Goal: Task Accomplishment & Management: Manage account settings

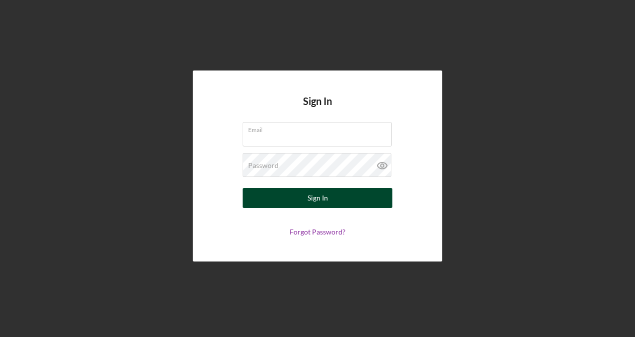
type input "[EMAIL_ADDRESS][DOMAIN_NAME]"
click at [288, 189] on button "Sign In" at bounding box center [318, 198] width 150 height 20
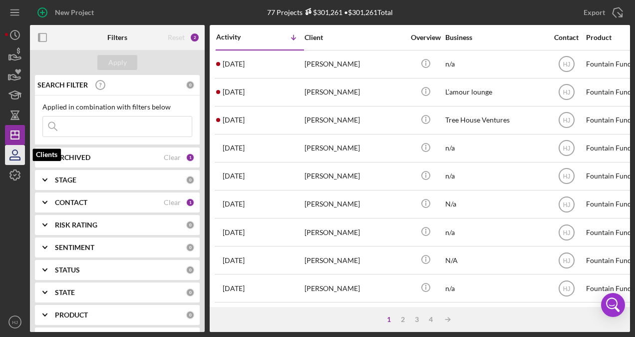
click at [8, 148] on icon "button" at bounding box center [14, 154] width 25 height 25
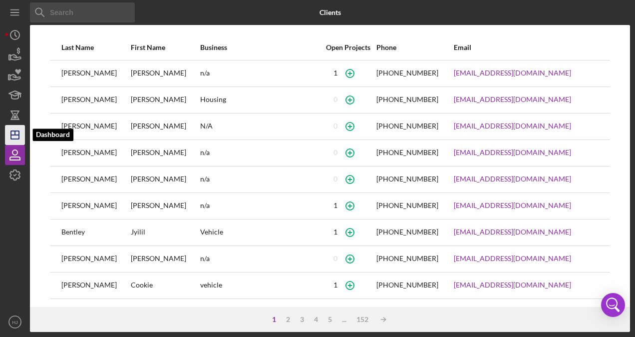
click at [16, 135] on line "button" at bounding box center [15, 135] width 8 height 0
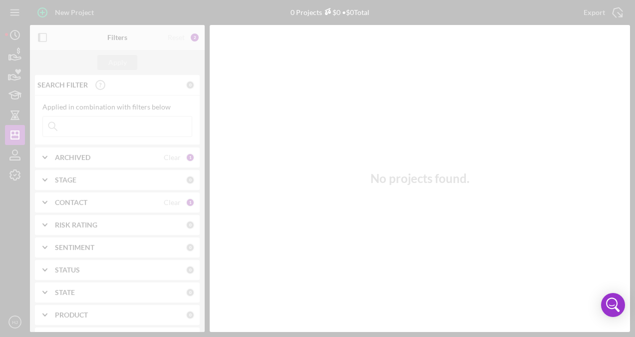
click at [16, 117] on div at bounding box center [317, 168] width 635 height 337
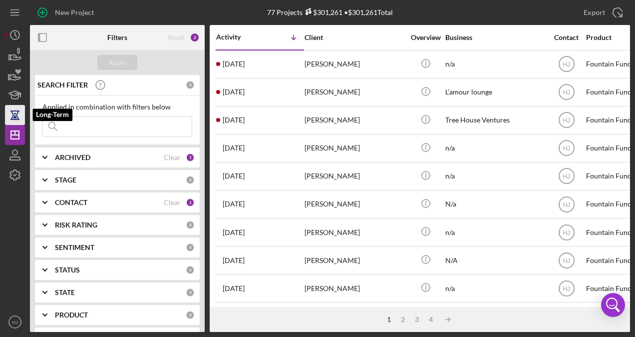
click at [21, 115] on icon "button" at bounding box center [14, 114] width 25 height 25
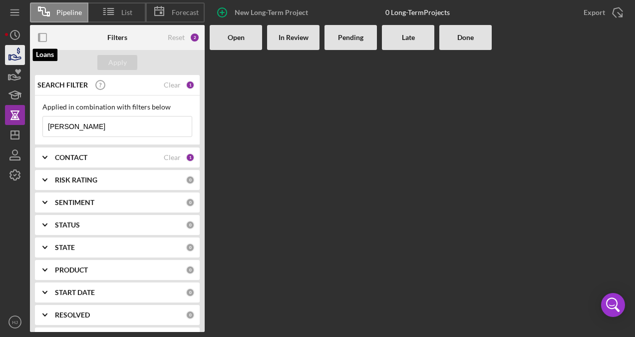
click at [19, 51] on icon "button" at bounding box center [18, 50] width 3 height 6
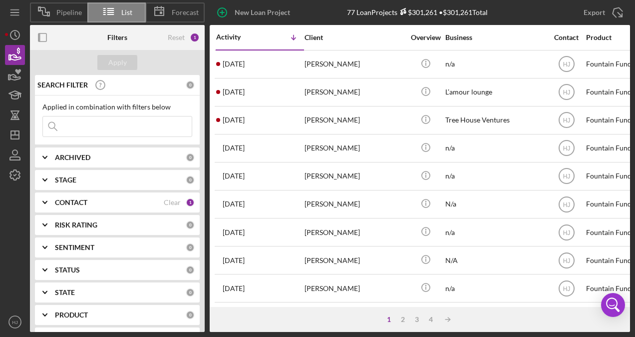
click at [85, 116] on input at bounding box center [117, 126] width 149 height 20
click at [78, 119] on input at bounding box center [117, 126] width 149 height 20
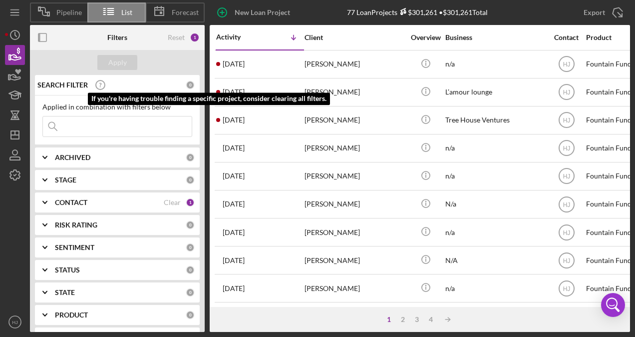
click at [99, 85] on icon at bounding box center [100, 84] width 25 height 25
click at [97, 86] on icon at bounding box center [100, 84] width 25 height 25
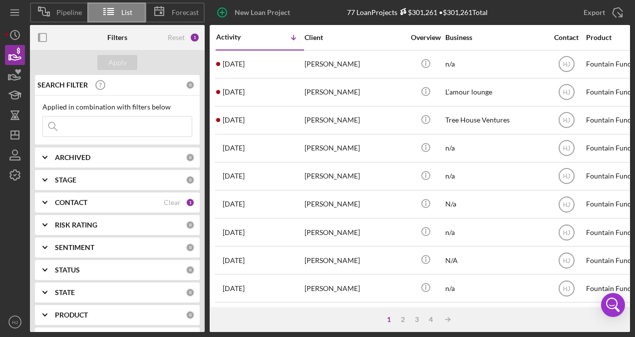
click at [181, 82] on div "SEARCH FILTER" at bounding box center [110, 84] width 151 height 25
click at [188, 83] on div "0" at bounding box center [190, 84] width 9 height 9
click at [20, 152] on icon "button" at bounding box center [14, 154] width 25 height 25
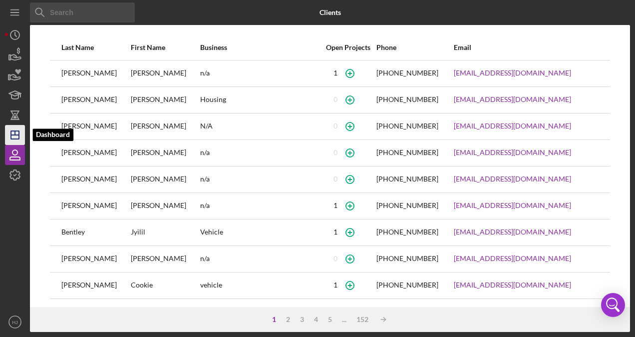
click at [16, 131] on polygon "button" at bounding box center [15, 135] width 8 height 8
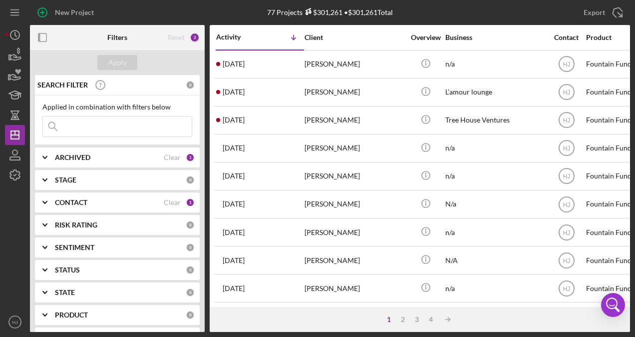
click at [81, 128] on input at bounding box center [117, 126] width 149 height 20
click at [81, 125] on input at bounding box center [117, 126] width 149 height 20
click at [65, 128] on input at bounding box center [117, 126] width 149 height 20
click at [10, 232] on div at bounding box center [15, 248] width 20 height 127
click at [47, 37] on icon "button" at bounding box center [42, 37] width 22 height 22
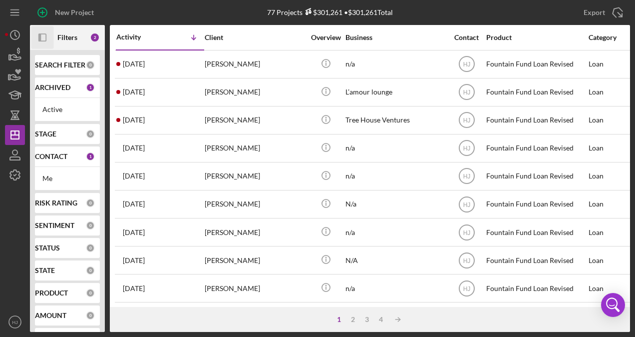
click at [47, 37] on icon "Icon/Panel Side Expand" at bounding box center [42, 37] width 22 height 22
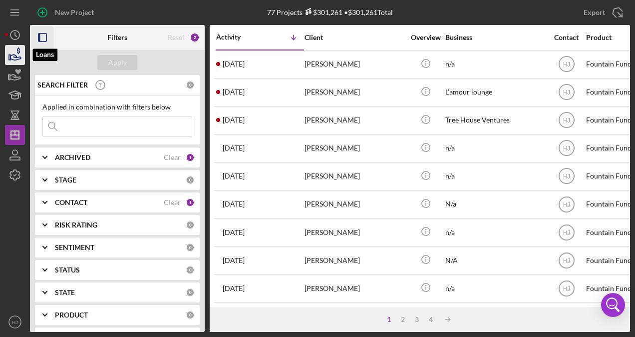
click at [20, 55] on icon "button" at bounding box center [14, 54] width 25 height 25
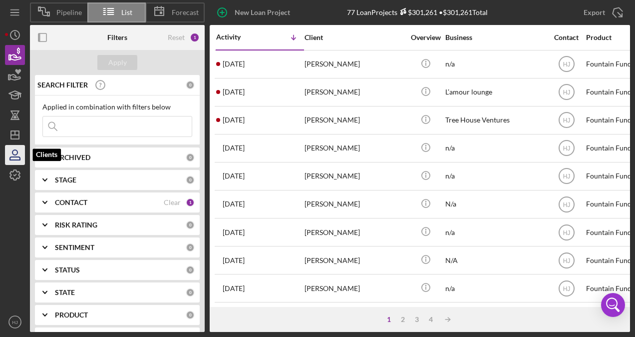
click at [14, 154] on icon "button" at bounding box center [14, 152] width 5 height 5
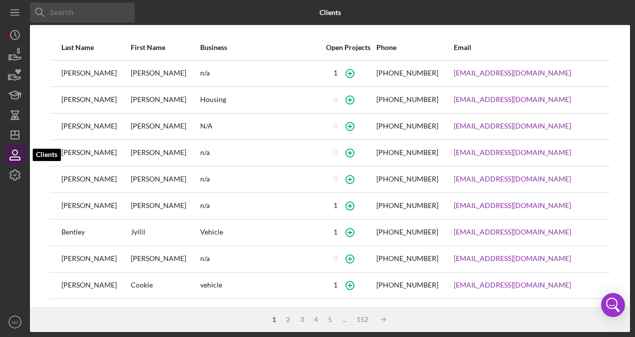
click at [14, 154] on icon "button" at bounding box center [14, 152] width 5 height 5
click at [73, 14] on input at bounding box center [82, 12] width 105 height 20
click at [73, 13] on input at bounding box center [82, 12] width 105 height 20
click at [17, 137] on icon "Icon/Dashboard" at bounding box center [14, 134] width 25 height 25
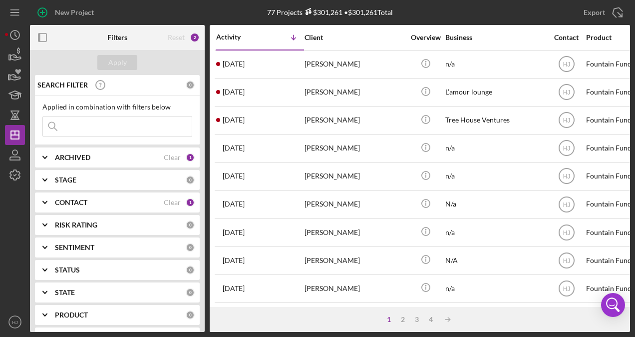
click at [86, 116] on input at bounding box center [117, 126] width 149 height 20
click at [129, 133] on input "7743721389" at bounding box center [117, 126] width 149 height 20
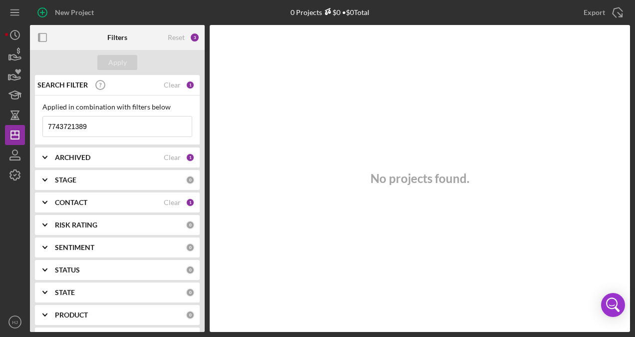
click at [95, 125] on input "7743721389" at bounding box center [117, 126] width 149 height 20
click at [114, 119] on input "7743721389" at bounding box center [117, 126] width 149 height 20
type input "7743721389"
click at [170, 80] on div "SEARCH FILTER Clear 1" at bounding box center [115, 84] width 160 height 25
click at [167, 84] on div "Clear" at bounding box center [172, 85] width 17 height 8
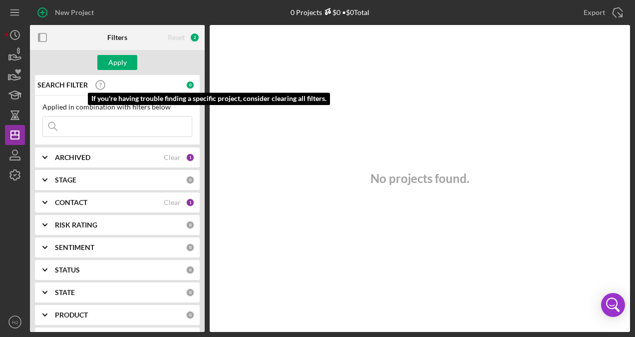
click at [99, 86] on icon at bounding box center [100, 84] width 25 height 25
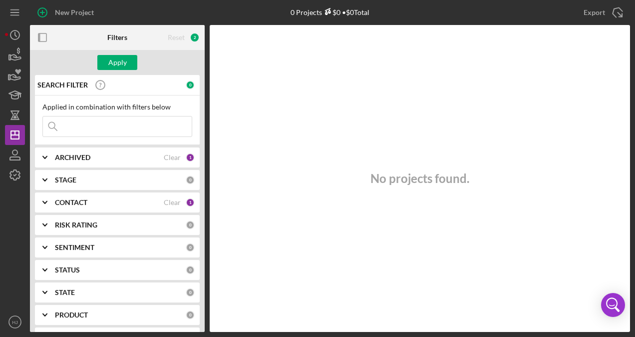
click at [63, 87] on b "SEARCH FILTER" at bounding box center [62, 85] width 50 height 8
click at [56, 87] on b "SEARCH FILTER" at bounding box center [62, 85] width 50 height 8
click at [15, 157] on icon "button" at bounding box center [15, 158] width 10 height 3
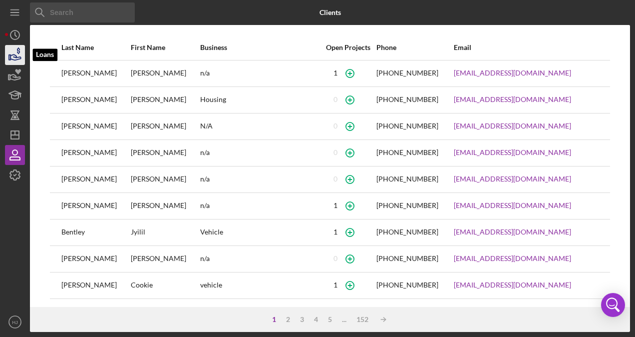
click at [20, 54] on icon "button" at bounding box center [14, 54] width 25 height 25
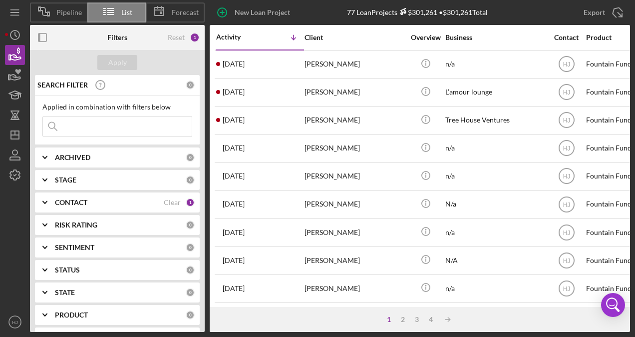
click at [74, 199] on b "CONTACT" at bounding box center [71, 202] width 32 height 8
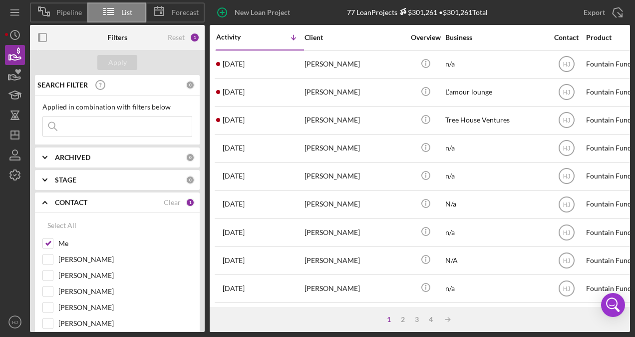
click at [50, 238] on input "Me" at bounding box center [48, 243] width 10 height 10
checkbox input "false"
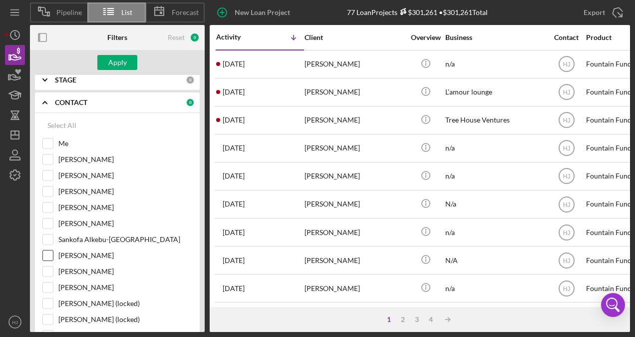
click at [69, 251] on label "Jay Vilar" at bounding box center [125, 255] width 134 height 10
click at [53, 251] on input "Jay Vilar" at bounding box center [48, 255] width 10 height 10
checkbox input "true"
click at [118, 60] on div "Apply" at bounding box center [117, 62] width 18 height 15
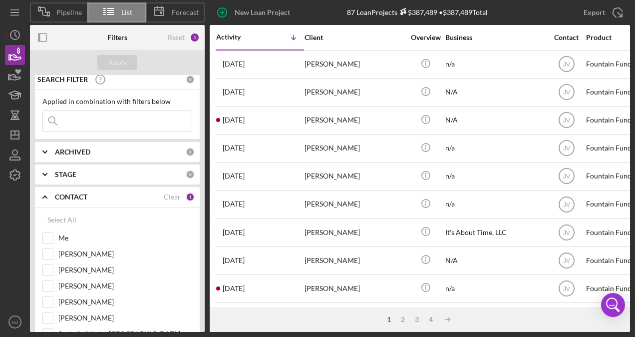
scroll to position [0, 0]
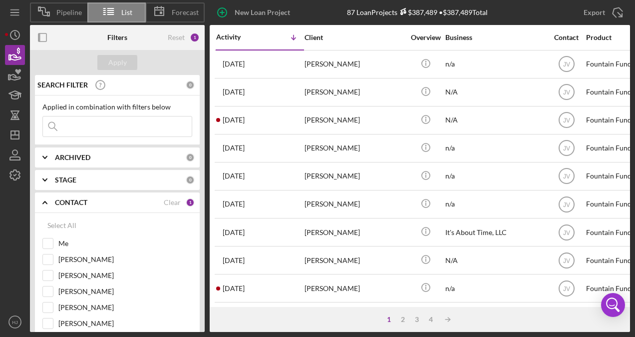
click at [107, 127] on input at bounding box center [117, 126] width 149 height 20
type input "7743721389"
click at [119, 66] on div "Apply" at bounding box center [117, 62] width 18 height 15
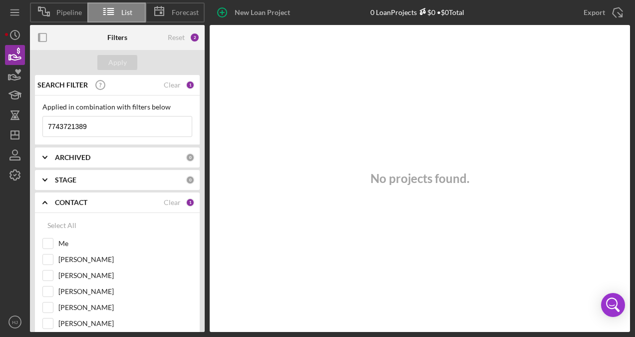
click at [109, 121] on input "7743721389" at bounding box center [117, 126] width 149 height 20
click at [11, 39] on icon "Icon/History" at bounding box center [14, 34] width 25 height 25
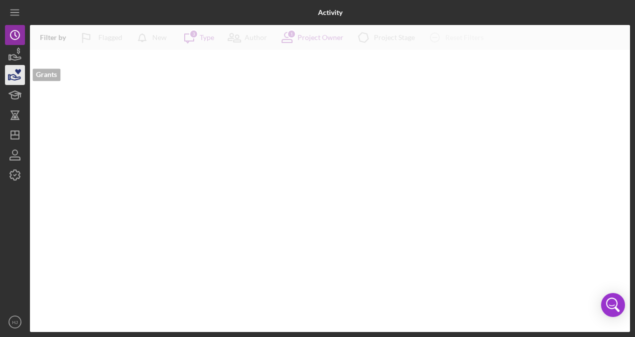
click at [12, 71] on icon "button" at bounding box center [14, 74] width 25 height 25
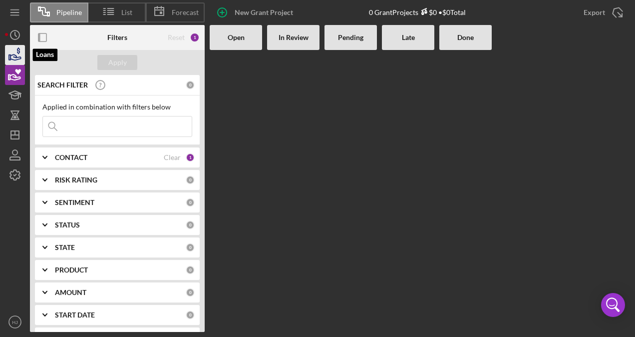
click at [13, 57] on icon "button" at bounding box center [14, 54] width 25 height 25
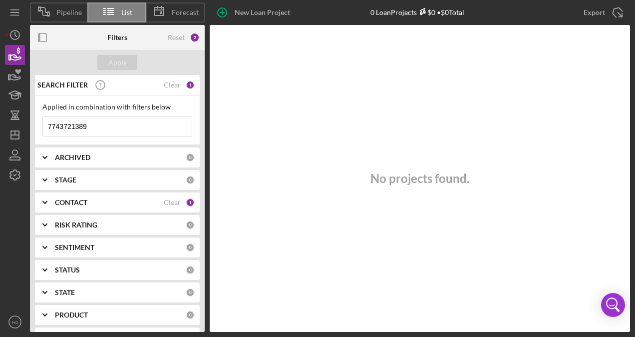
click at [184, 76] on div "SEARCH FILTER Clear 1" at bounding box center [115, 84] width 160 height 25
click at [176, 80] on div "SEARCH FILTER Clear 1" at bounding box center [115, 84] width 160 height 25
click at [165, 85] on div "Clear" at bounding box center [172, 85] width 17 height 8
click at [84, 196] on div "CONTACT Clear 1" at bounding box center [125, 202] width 140 height 20
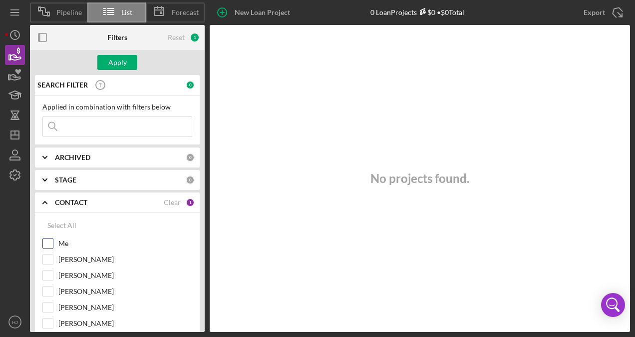
click at [45, 242] on input "Me" at bounding box center [48, 243] width 10 height 10
click at [169, 201] on div "Clear" at bounding box center [172, 202] width 17 height 8
checkbox input "false"
click at [169, 201] on div "CONTACT" at bounding box center [120, 202] width 131 height 8
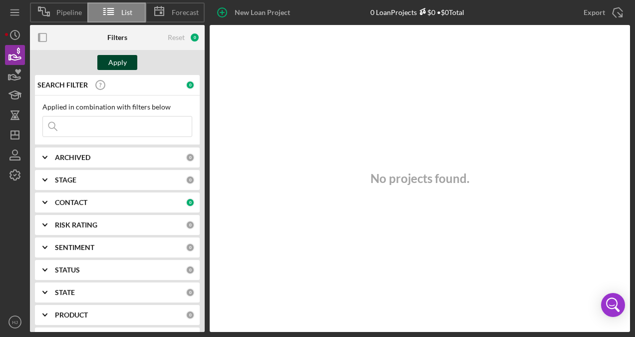
click at [113, 62] on div "Apply" at bounding box center [117, 62] width 18 height 15
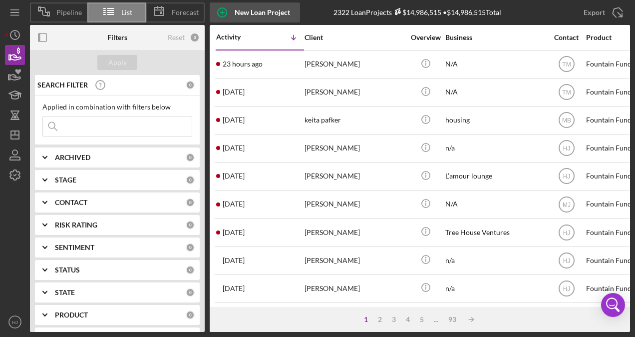
click at [245, 11] on div "New Loan Project" at bounding box center [262, 12] width 55 height 20
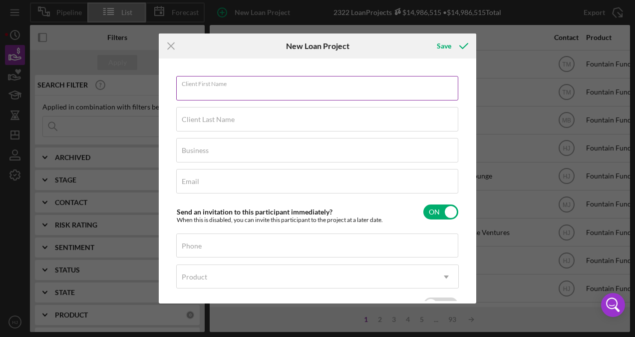
click at [221, 93] on input "Client First Name" at bounding box center [317, 88] width 282 height 24
type input "Micheal"
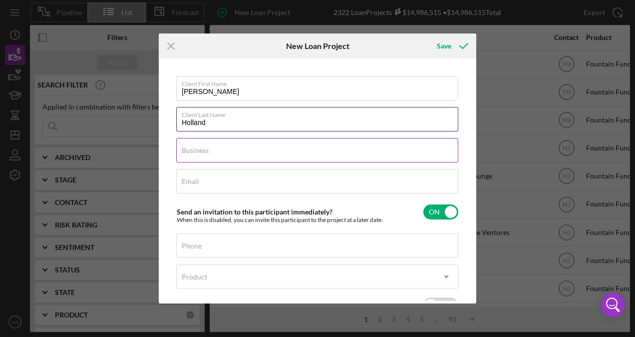
type input "Holland"
click at [213, 150] on input "Business" at bounding box center [317, 150] width 282 height 24
type input "n/a"
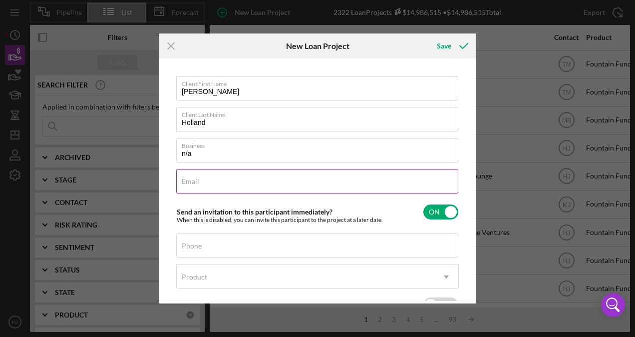
click at [208, 178] on div "Email Required" at bounding box center [317, 181] width 283 height 25
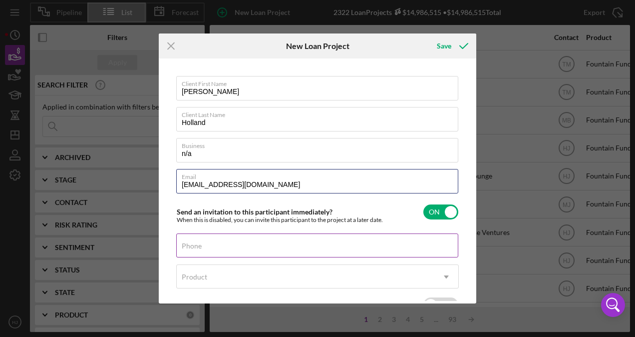
type input "michealholland0920@yahoo.com"
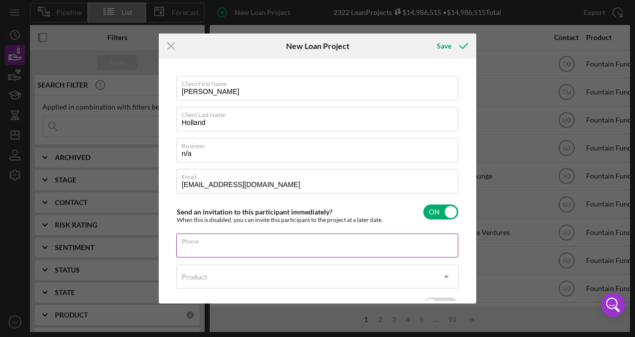
click at [268, 247] on input "Phone" at bounding box center [317, 245] width 282 height 24
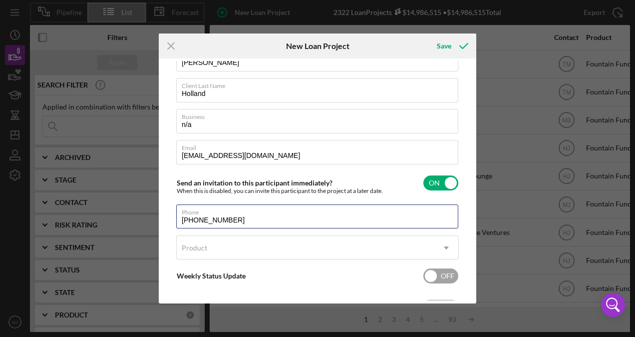
scroll to position [50, 0]
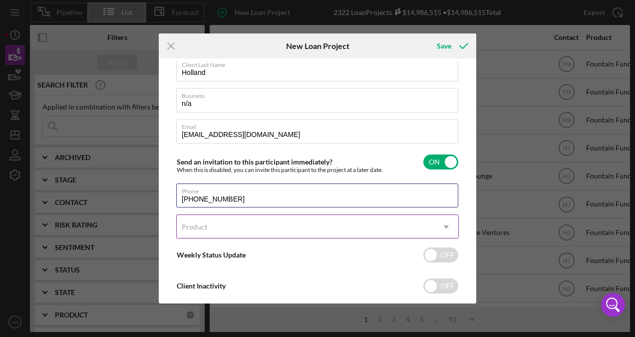
type input "(781) 990-9529"
click at [229, 227] on div "Product" at bounding box center [306, 226] width 258 height 23
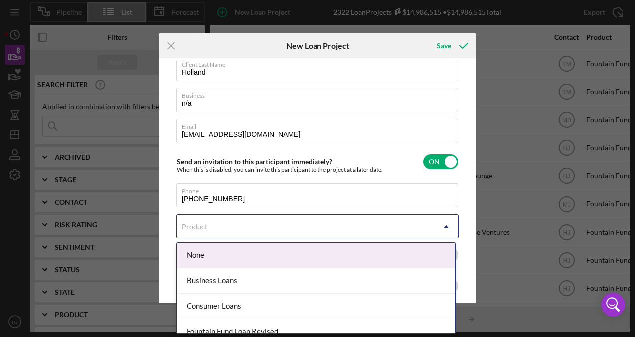
scroll to position [61, 0]
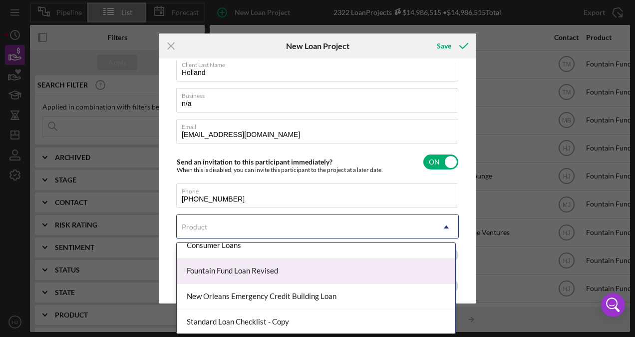
click at [245, 274] on div "Fountain Fund Loan Revised" at bounding box center [316, 270] width 279 height 25
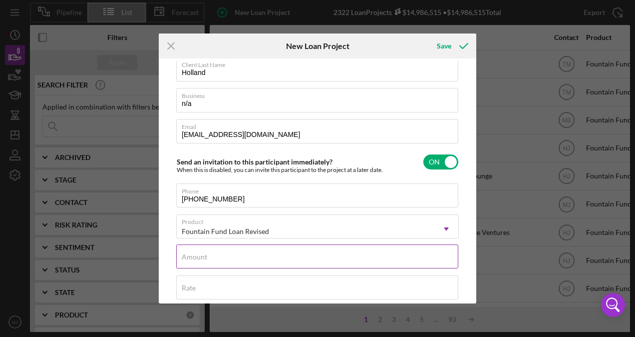
click at [227, 259] on input "Amount" at bounding box center [317, 256] width 282 height 24
type input "$2"
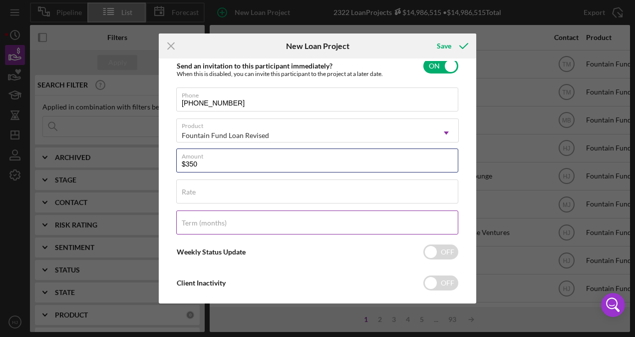
scroll to position [150, 0]
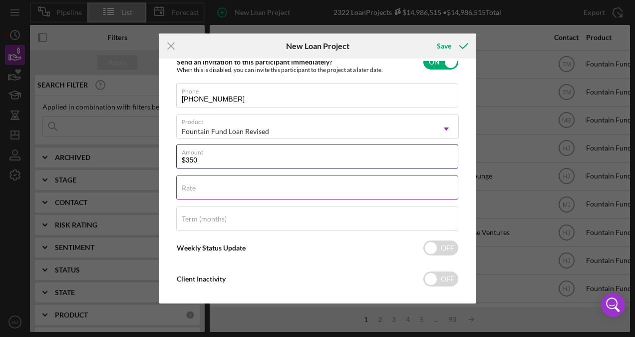
type input "$350"
click at [210, 183] on div "Rate" at bounding box center [317, 187] width 283 height 25
type input "3.000%"
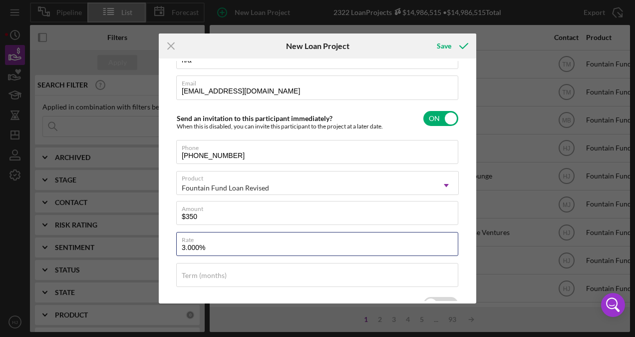
scroll to position [162, 0]
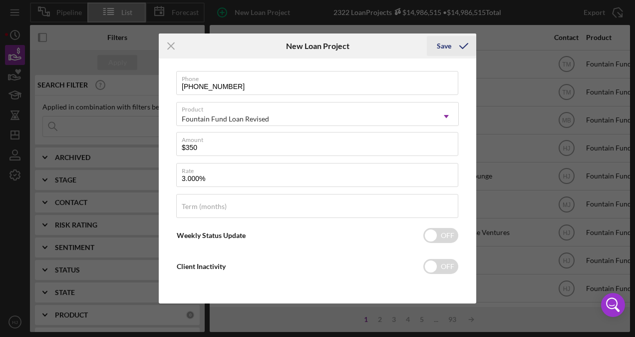
click at [440, 47] on div "Save" at bounding box center [444, 46] width 14 height 20
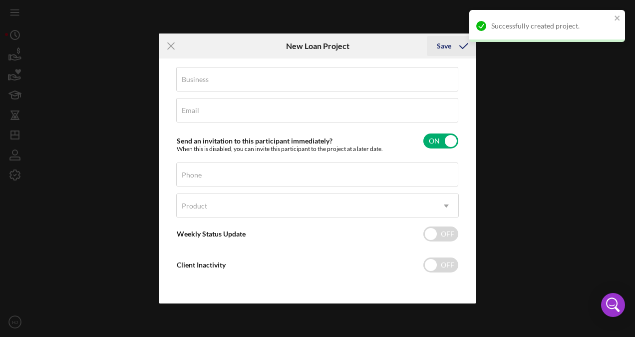
scroll to position [69, 0]
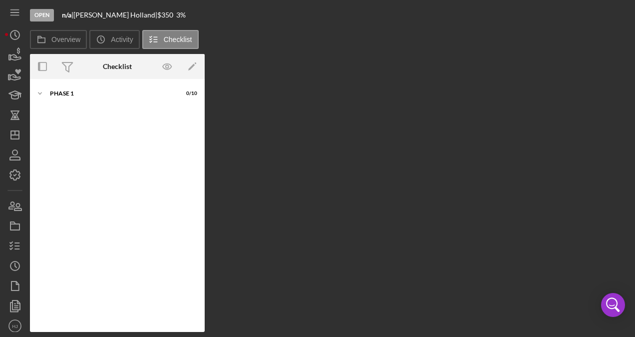
click at [110, 15] on div "Micheal Holland |" at bounding box center [115, 15] width 84 height 8
click at [10, 59] on polygon "button" at bounding box center [9, 57] width 1 height 5
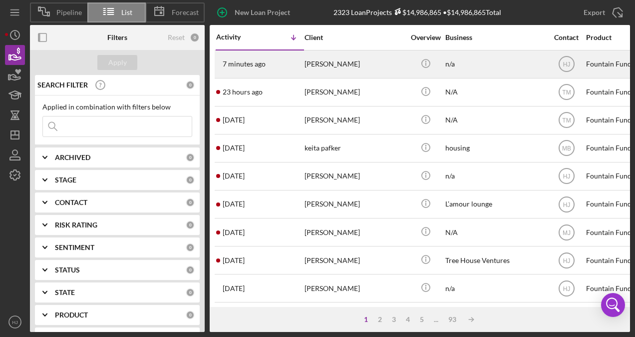
click at [323, 69] on div "Micheal Holland" at bounding box center [355, 64] width 100 height 26
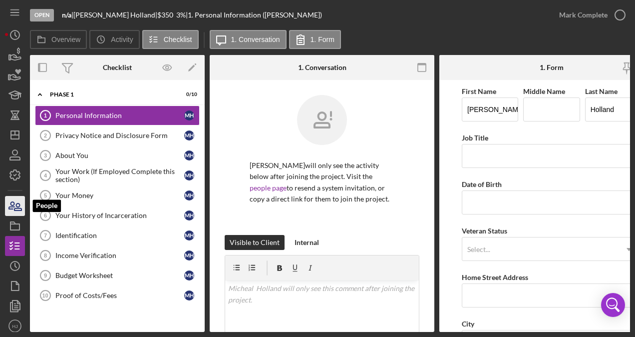
click at [10, 200] on icon "button" at bounding box center [14, 205] width 25 height 25
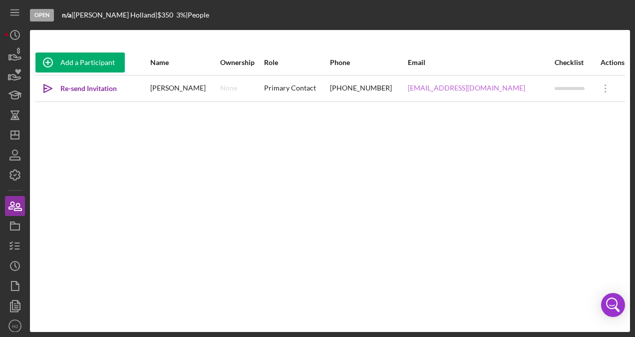
click at [510, 85] on link "michealholland0920@yahoo.com" at bounding box center [466, 88] width 117 height 8
click at [598, 88] on icon "Icon/Overflow" at bounding box center [605, 88] width 25 height 25
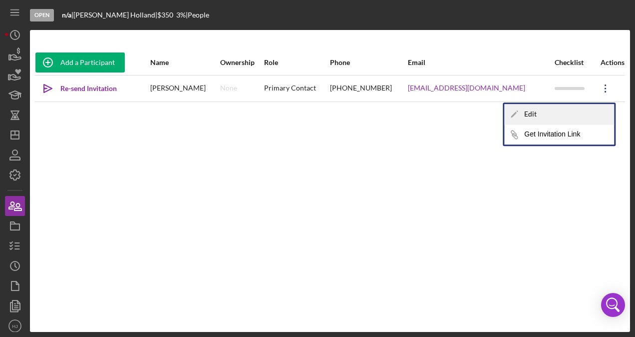
click at [522, 110] on icon "Icon/Edit" at bounding box center [515, 114] width 20 height 20
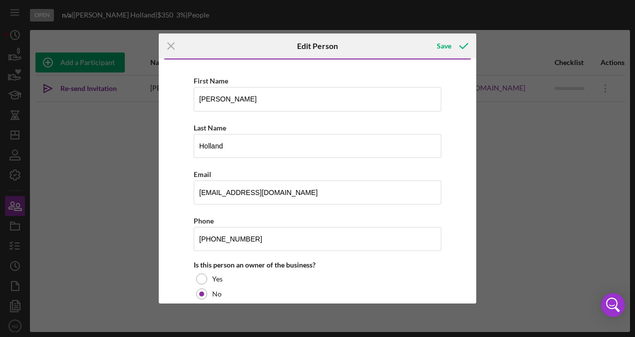
scroll to position [50, 0]
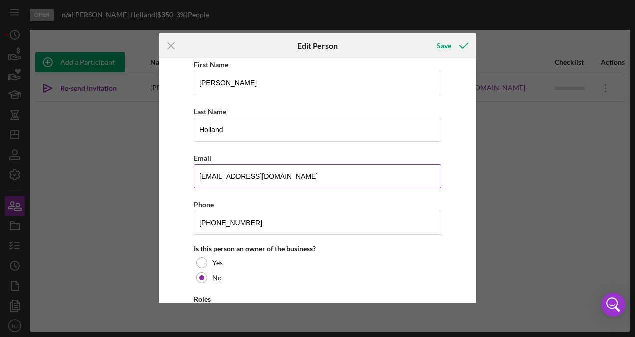
click at [318, 173] on input "michealholland0920@yahoo.com" at bounding box center [318, 176] width 248 height 24
click at [261, 173] on input "michealholland0920@yahoo.com" at bounding box center [318, 176] width 248 height 24
type input "michealholland0602@yahoo.com"
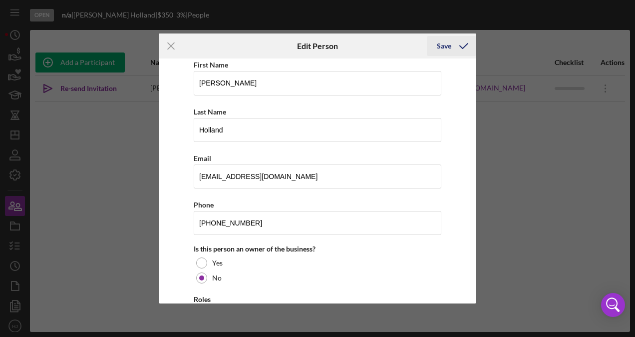
click at [445, 48] on div "Save" at bounding box center [444, 46] width 14 height 20
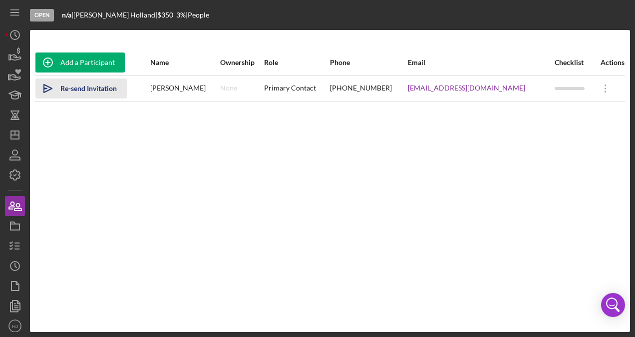
click at [87, 89] on div "Re-send Invitation" at bounding box center [88, 88] width 56 height 20
click at [64, 95] on div "Sent" at bounding box center [67, 88] width 14 height 20
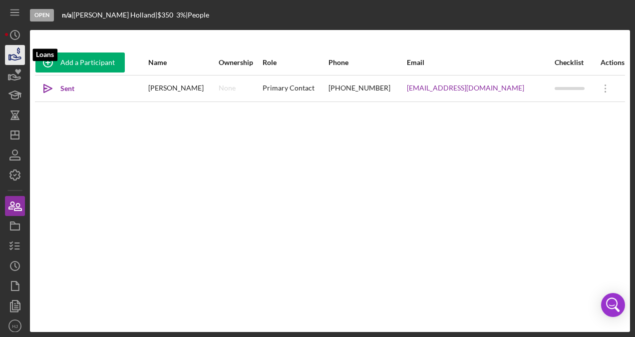
click at [14, 58] on icon "button" at bounding box center [14, 54] width 25 height 25
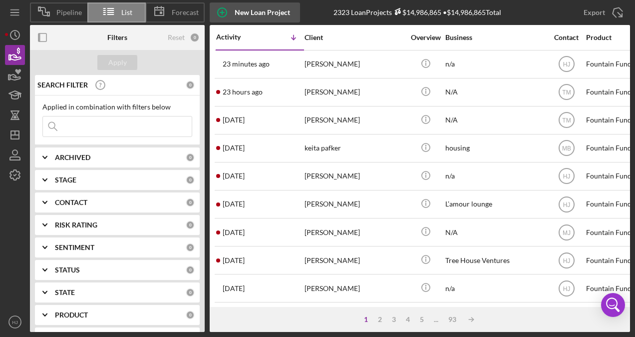
click at [241, 12] on div "New Loan Project" at bounding box center [262, 12] width 55 height 20
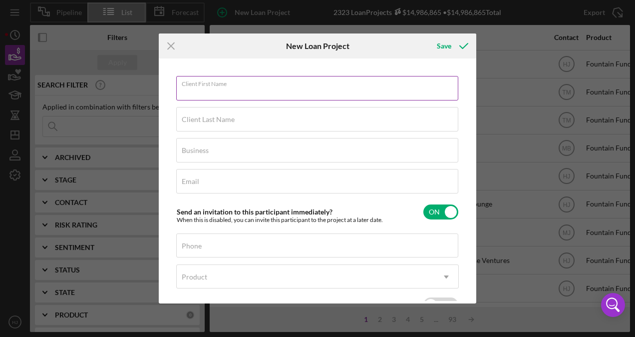
click at [280, 87] on div "Client First Name Required" at bounding box center [317, 88] width 283 height 25
type input "Joy"
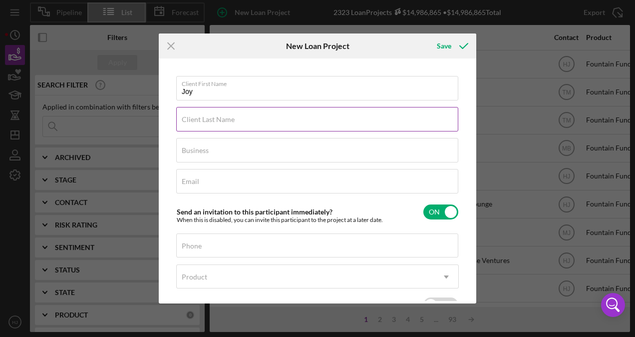
click at [210, 112] on div "Client Last Name Required" at bounding box center [317, 119] width 283 height 25
type input "Willis"
click at [185, 164] on div "Client First Name Joy Client Last Name Willis Business Required Email Required …" at bounding box center [317, 216] width 283 height 280
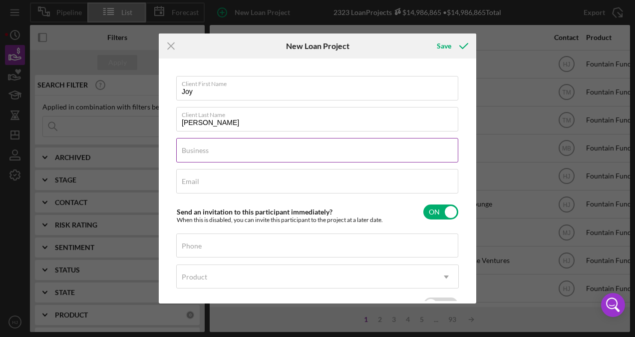
click at [189, 156] on input "Business" at bounding box center [317, 150] width 282 height 24
type input "n/a"
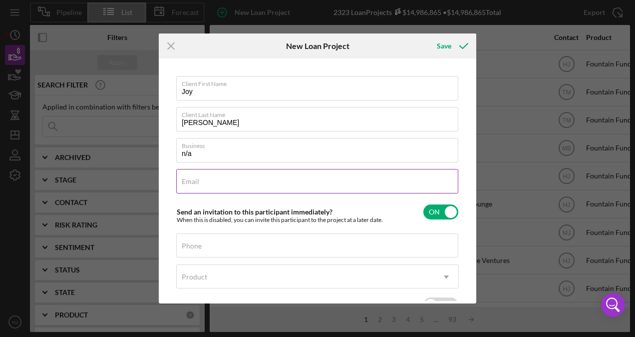
click at [210, 177] on div "Email Required" at bounding box center [317, 181] width 283 height 25
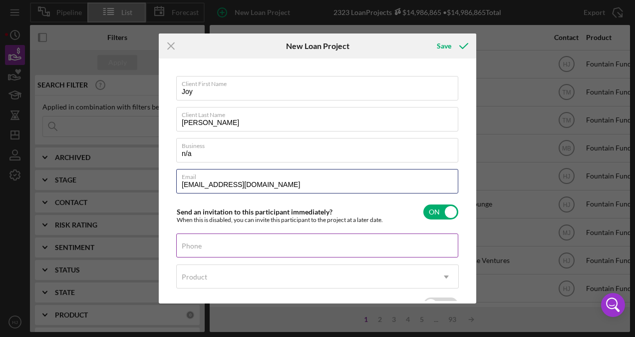
type input "jjoywillis23@gmail.com"
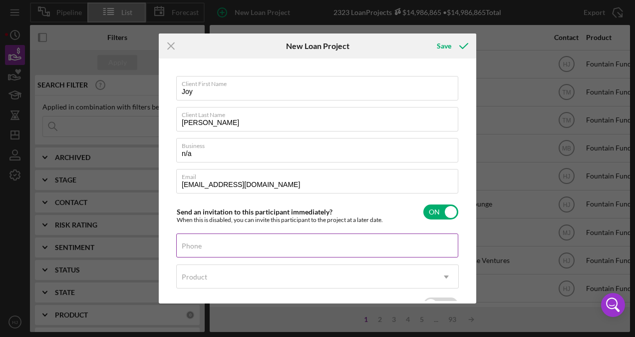
click at [245, 246] on input "Phone" at bounding box center [317, 245] width 282 height 24
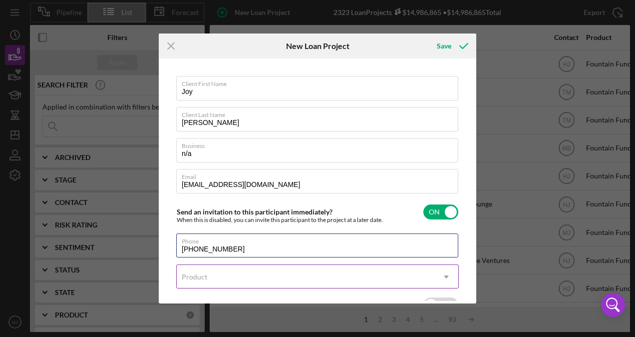
type input "(857) 409-6403"
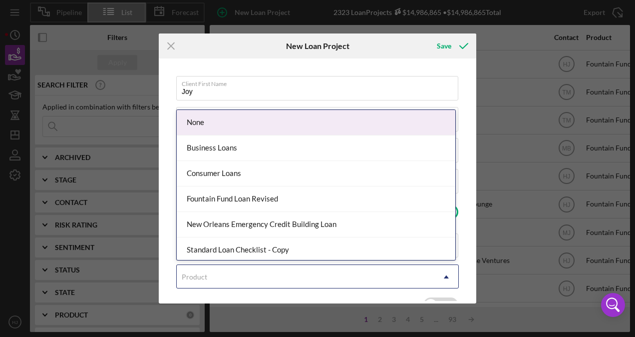
click at [226, 264] on div "Product Icon/Dropdown Arrow" at bounding box center [317, 276] width 283 height 24
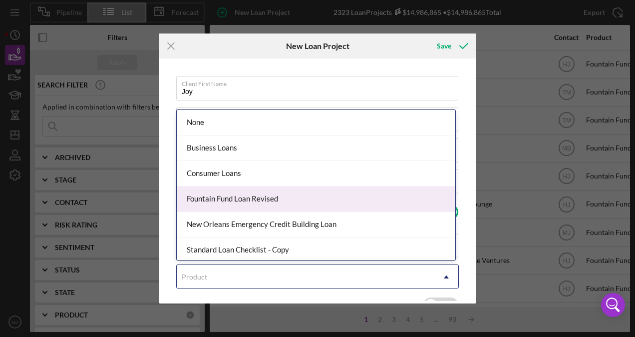
click at [247, 201] on div "Fountain Fund Loan Revised" at bounding box center [316, 198] width 279 height 25
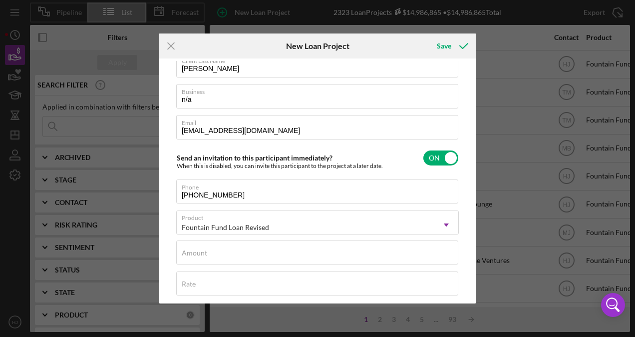
scroll to position [100, 0]
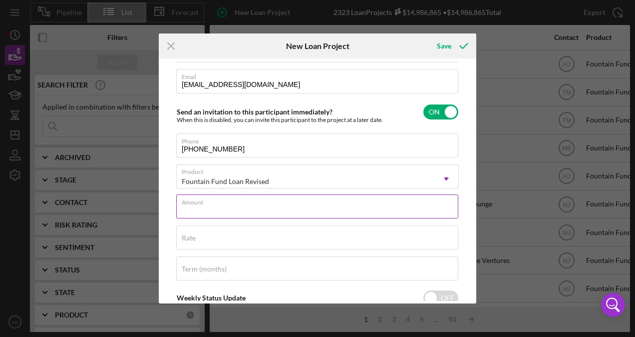
click at [222, 211] on input "Amount" at bounding box center [317, 206] width 282 height 24
type input "$4,000"
click at [166, 216] on div "Client First Name Joy Client Last Name Willis Business n/a Email jjoywillis23@g…" at bounding box center [317, 180] width 313 height 239
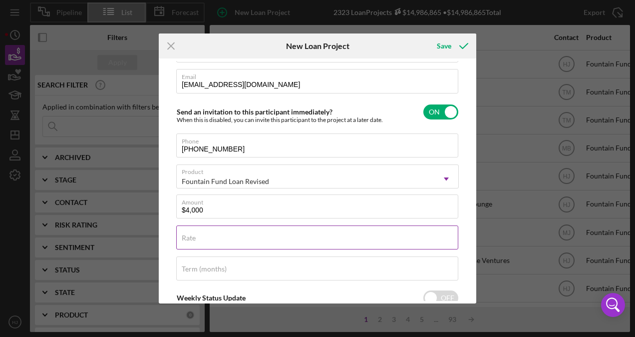
click at [191, 231] on div "Rate" at bounding box center [317, 237] width 283 height 25
type input "3.000%"
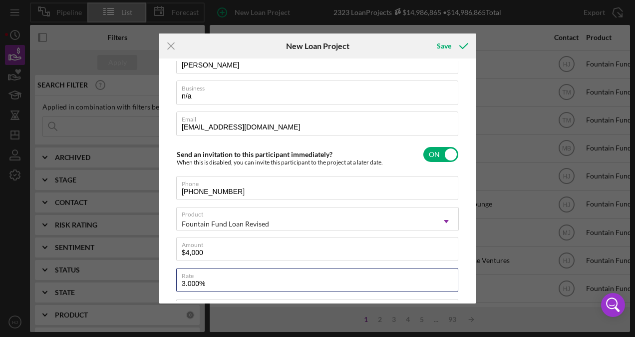
scroll to position [0, 0]
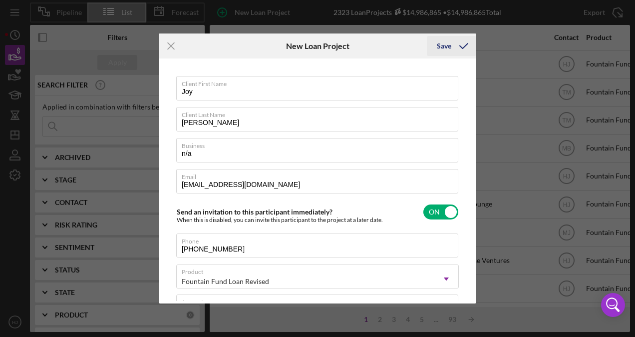
click at [443, 47] on div "Save" at bounding box center [444, 46] width 14 height 20
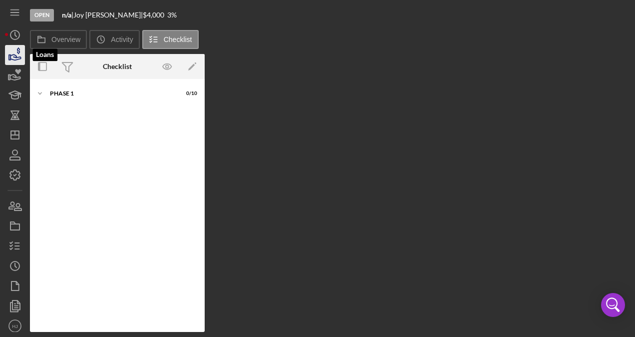
click at [16, 62] on icon "button" at bounding box center [14, 54] width 25 height 25
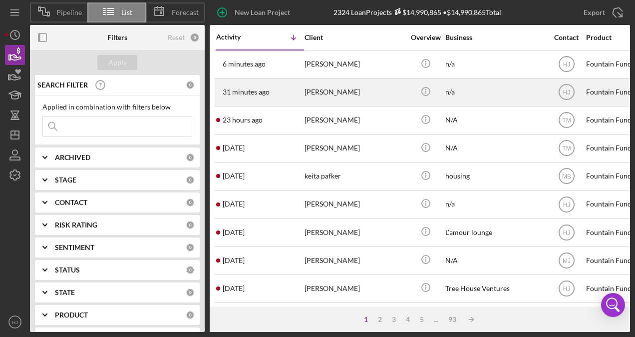
click at [335, 87] on div "Micheal Holland" at bounding box center [355, 92] width 100 height 26
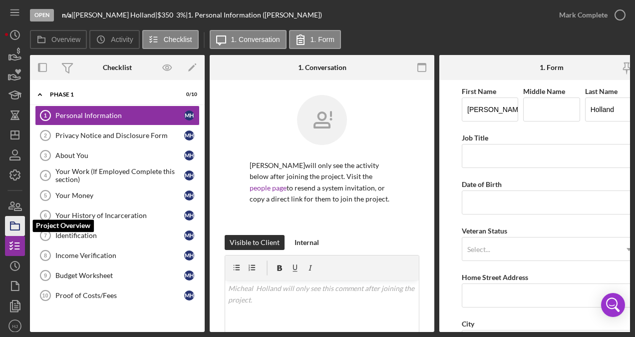
click at [14, 226] on icon "button" at bounding box center [14, 225] width 25 height 25
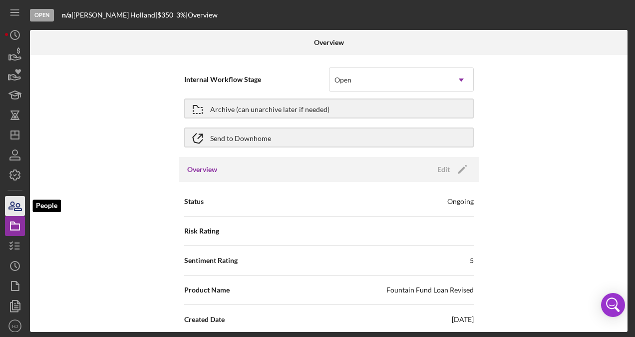
click at [22, 205] on icon "button" at bounding box center [14, 205] width 25 height 25
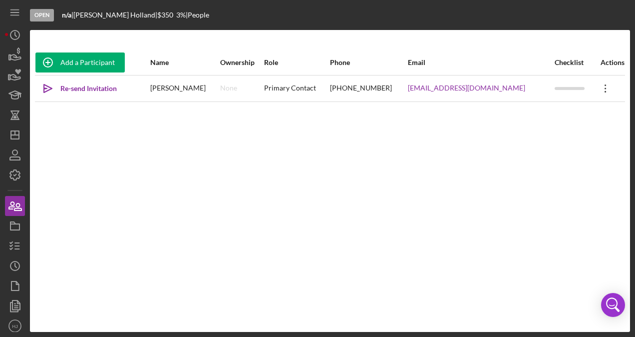
click at [597, 91] on icon "Icon/Overflow" at bounding box center [605, 88] width 25 height 25
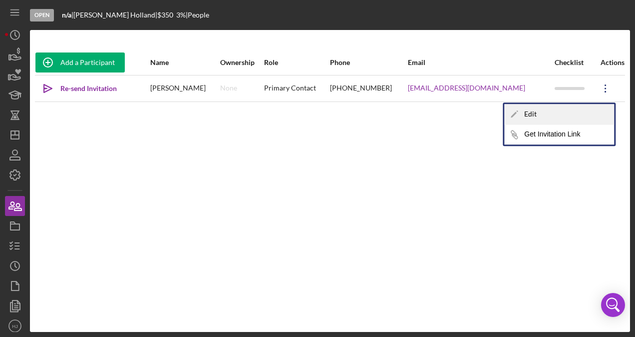
click at [542, 111] on div "Icon/Edit Edit" at bounding box center [560, 114] width 110 height 20
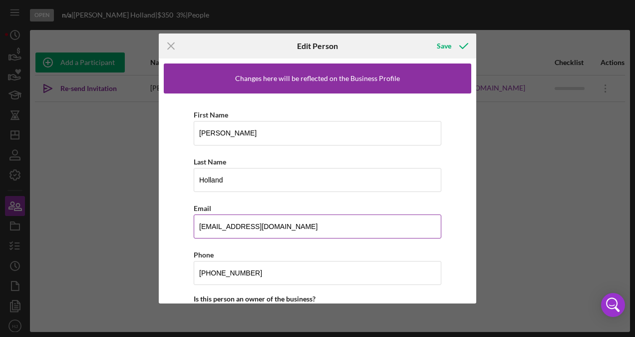
click at [318, 222] on input "michealholland0602@yahoo.com" at bounding box center [318, 226] width 248 height 24
type input "michaelholland0920@yahoo.com"
click at [444, 46] on div "Save" at bounding box center [444, 46] width 14 height 20
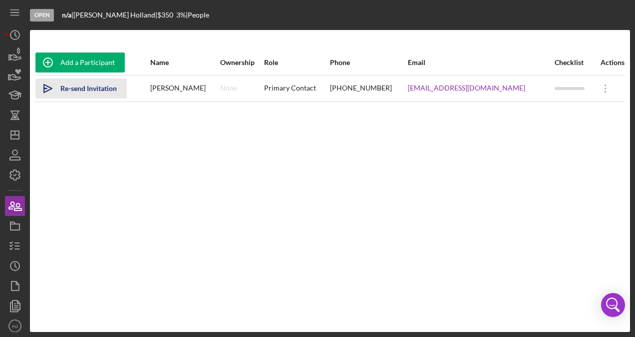
click at [104, 83] on div "Re-send Invitation" at bounding box center [88, 88] width 56 height 20
click at [174, 89] on div "Micheal Holland" at bounding box center [182, 88] width 69 height 25
click at [601, 87] on icon "Icon/Overflow" at bounding box center [605, 88] width 25 height 25
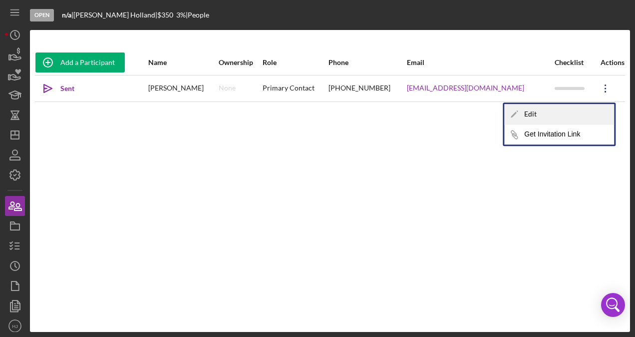
click at [534, 110] on div "Icon/Edit Edit" at bounding box center [560, 114] width 110 height 20
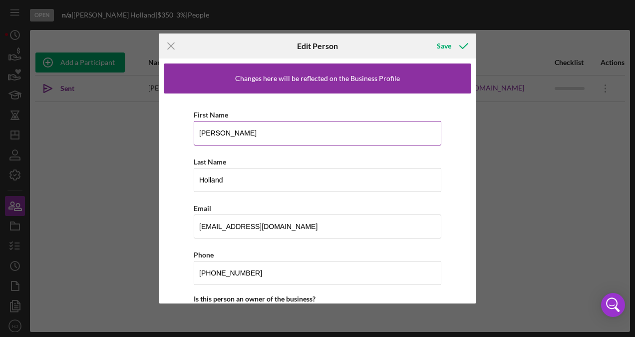
click at [249, 133] on input "Micheal" at bounding box center [318, 133] width 248 height 24
type input "Michael"
click at [448, 45] on div "Save" at bounding box center [444, 46] width 14 height 20
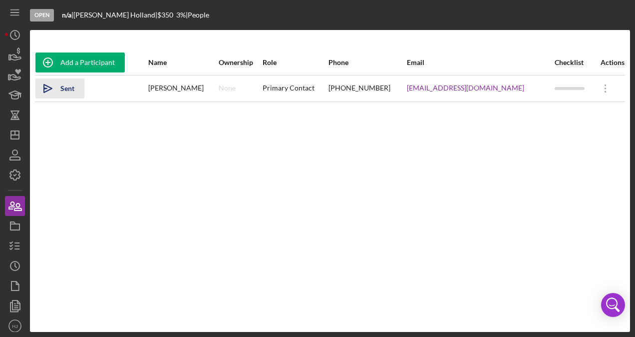
click at [60, 88] on icon "Icon/icon-invite-send" at bounding box center [47, 88] width 25 height 25
click at [8, 55] on icon "button" at bounding box center [14, 54] width 25 height 25
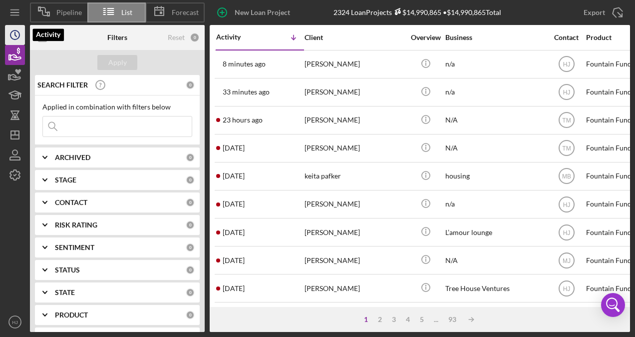
click at [10, 35] on circle "button" at bounding box center [14, 34] width 9 height 9
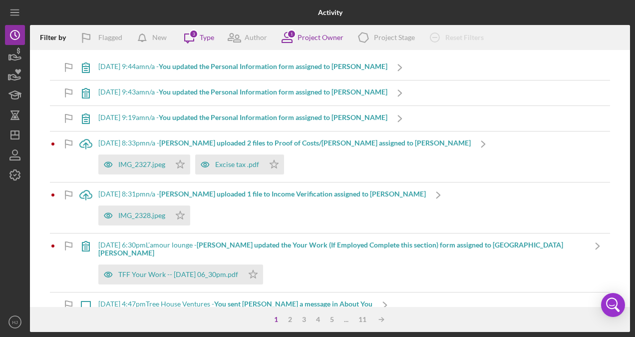
click at [174, 138] on div "9/12/2025 at 8:33pm n/a - Angel M. uploaded 2 files to Proof of Costs/Fees assi…" at bounding box center [284, 156] width 373 height 50
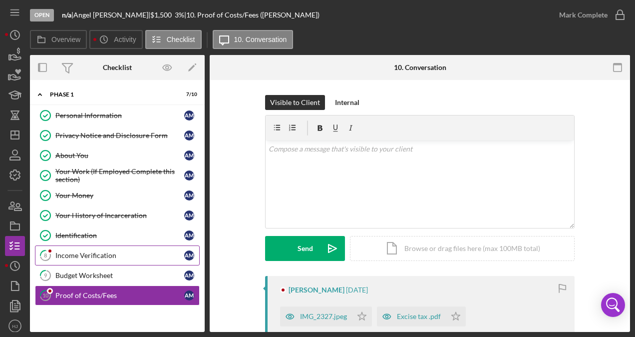
click at [72, 251] on div "Income Verification" at bounding box center [119, 255] width 129 height 8
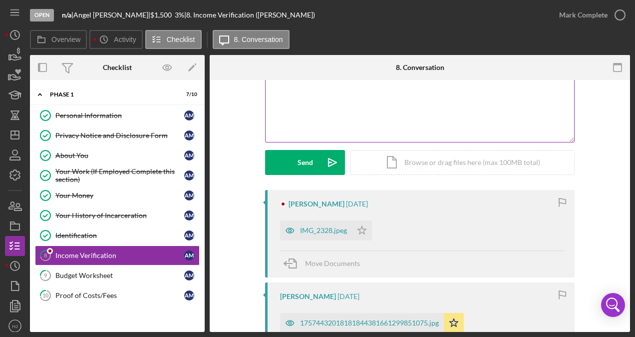
scroll to position [150, 0]
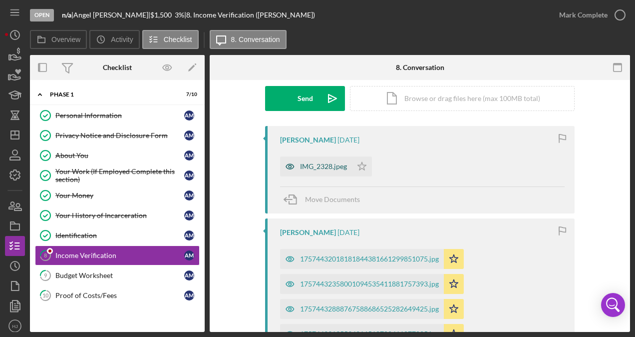
click at [321, 170] on div "IMG_2328.jpeg" at bounding box center [316, 166] width 72 height 20
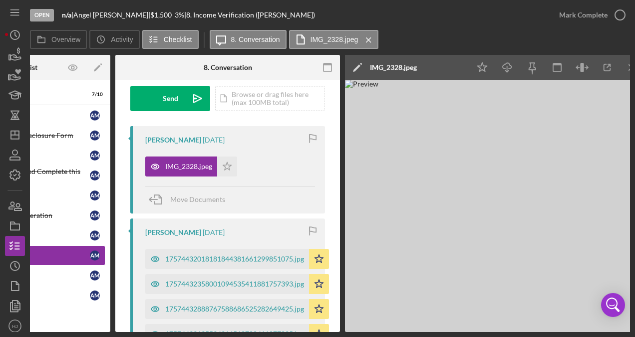
scroll to position [0, 109]
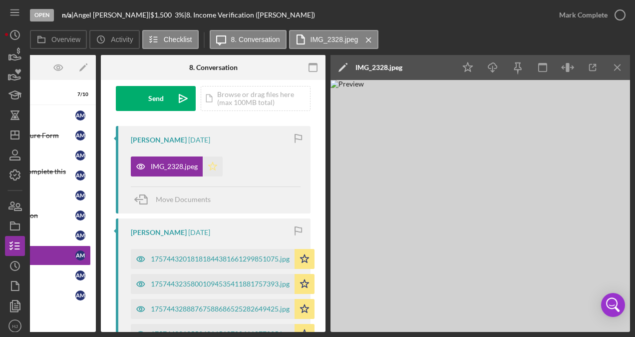
click at [212, 169] on icon "Icon/Star" at bounding box center [213, 166] width 20 height 20
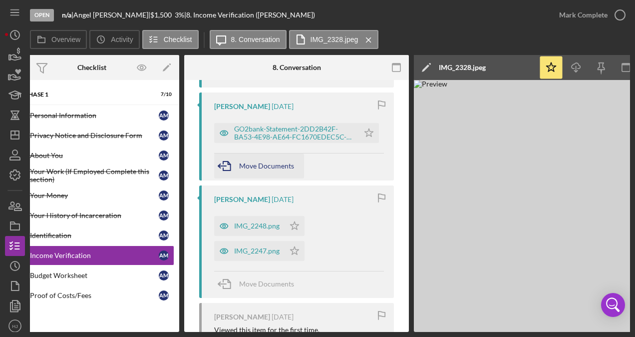
scroll to position [500, 0]
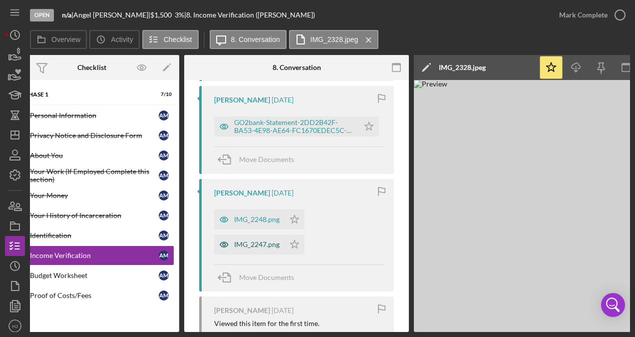
click at [255, 241] on div "IMG_2247.png" at bounding box center [256, 244] width 45 height 8
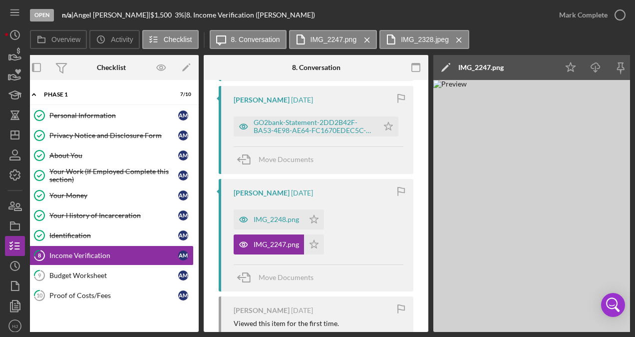
scroll to position [0, 0]
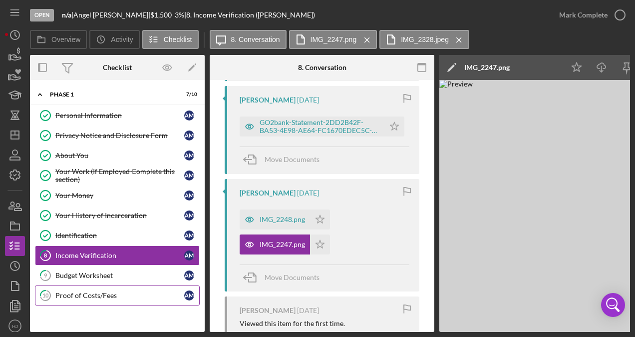
click at [98, 291] on div "Proof of Costs/Fees" at bounding box center [119, 295] width 129 height 8
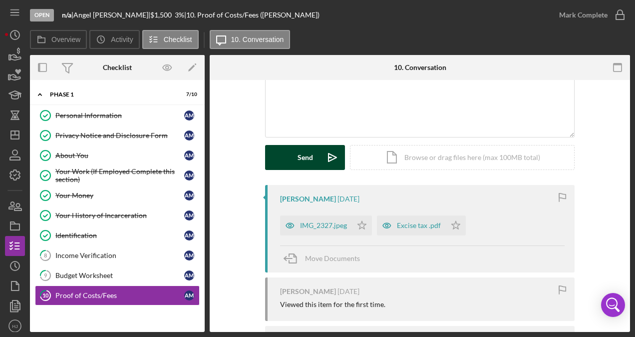
scroll to position [100, 0]
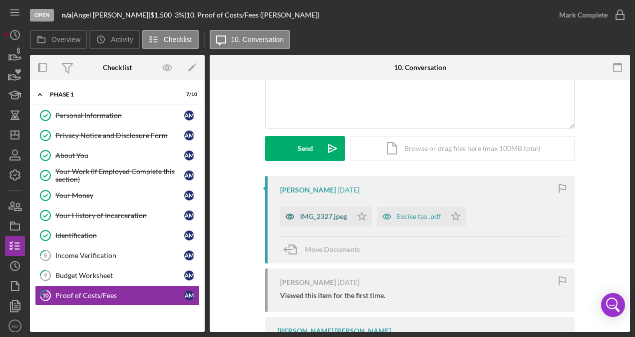
click at [311, 215] on div "IMG_2327.jpeg" at bounding box center [323, 216] width 47 height 8
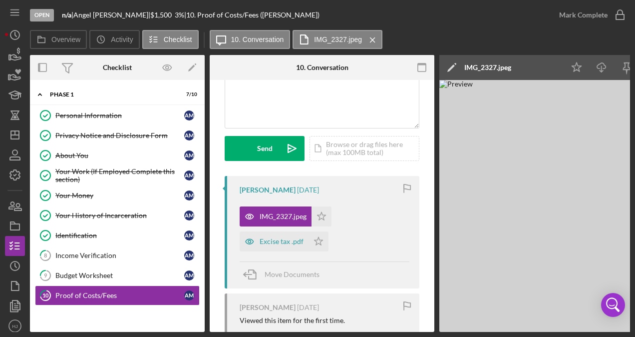
drag, startPoint x: 374, startPoint y: 328, endPoint x: 411, endPoint y: 323, distance: 37.8
click at [411, 323] on div "Angel Mejia 6 days ago Viewed this item for the first time." at bounding box center [322, 314] width 195 height 43
drag, startPoint x: 392, startPoint y: 328, endPoint x: 439, endPoint y: 326, distance: 47.5
click at [439, 326] on div "Overview Internal Workflow Stage Open Icon/Dropdown Arrow Archive (can unarchiv…" at bounding box center [330, 193] width 600 height 277
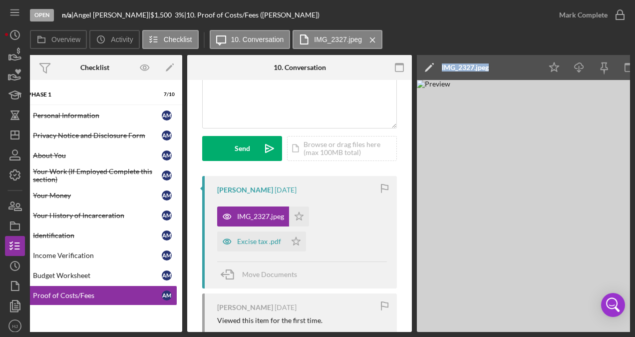
scroll to position [0, 0]
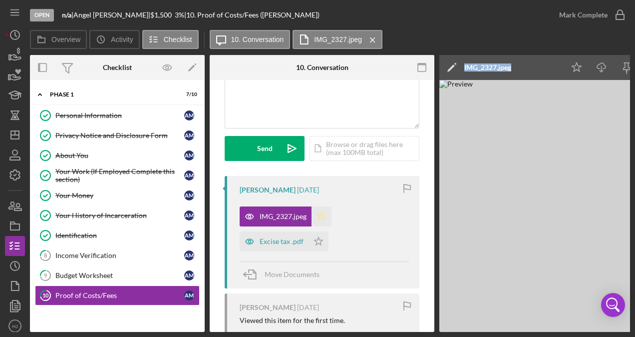
click at [322, 216] on icon "Icon/Star" at bounding box center [322, 216] width 20 height 20
click at [282, 240] on div "Excise tax .pdf" at bounding box center [282, 241] width 44 height 8
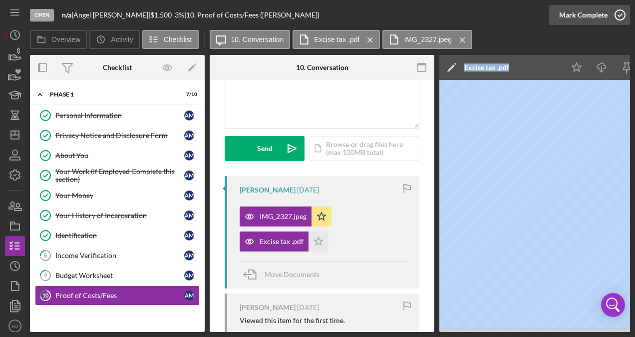
click at [594, 17] on div "Mark Complete" at bounding box center [583, 15] width 48 height 20
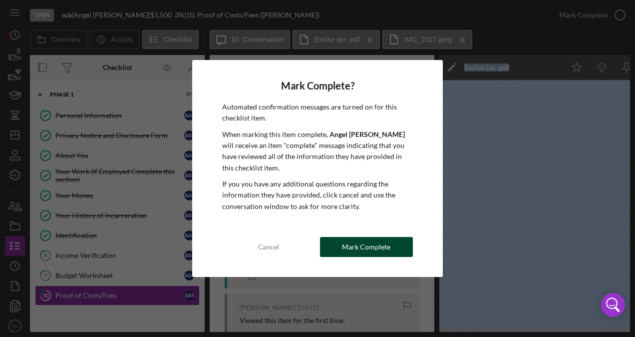
click at [379, 241] on div "Mark Complete" at bounding box center [366, 247] width 48 height 20
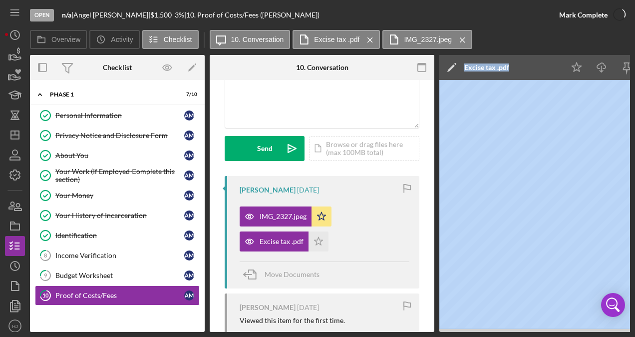
scroll to position [248, 0]
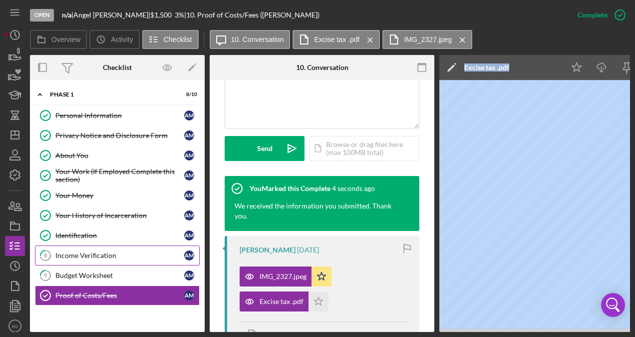
click at [103, 251] on div "Income Verification" at bounding box center [119, 255] width 129 height 8
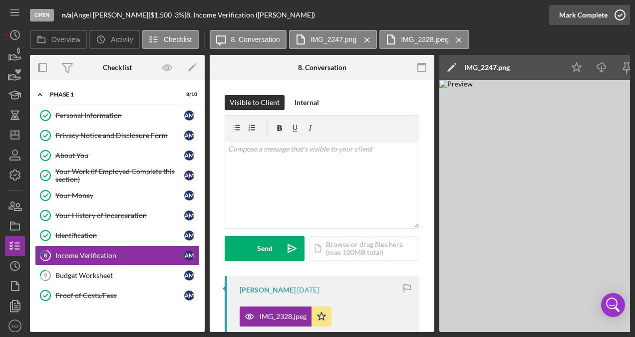
click at [612, 16] on icon "button" at bounding box center [620, 14] width 25 height 25
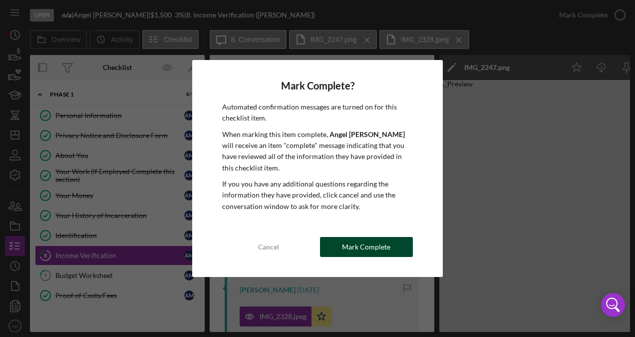
click at [352, 237] on div "Cancel Mark Complete" at bounding box center [317, 247] width 191 height 20
click at [345, 247] on div "Mark Complete" at bounding box center [366, 247] width 48 height 20
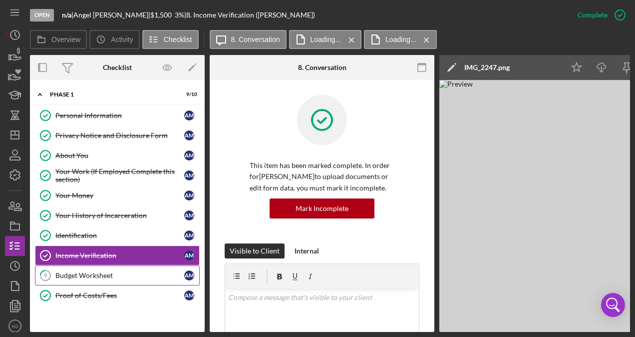
click at [82, 271] on div "Budget Worksheet" at bounding box center [119, 275] width 129 height 8
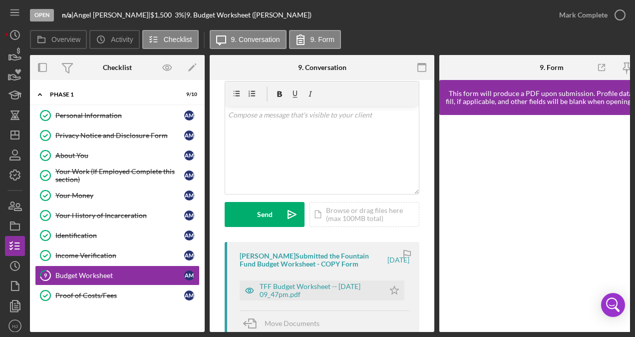
scroll to position [50, 0]
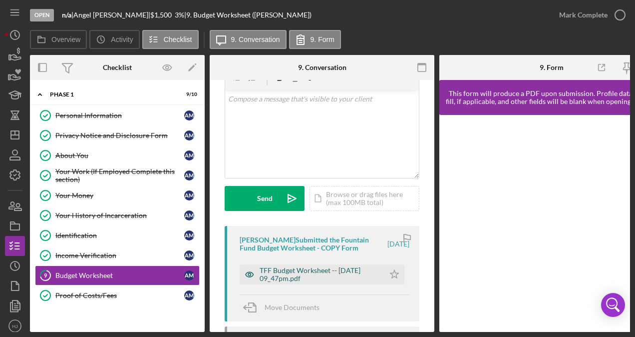
click at [316, 268] on div "TFF Budget Worksheet -- 2025-09-08 09_47pm.pdf" at bounding box center [320, 274] width 120 height 16
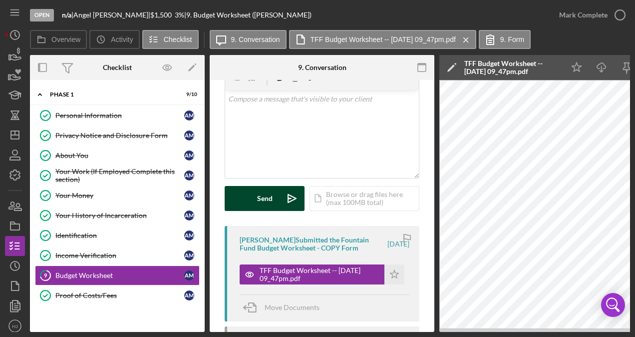
scroll to position [0, 0]
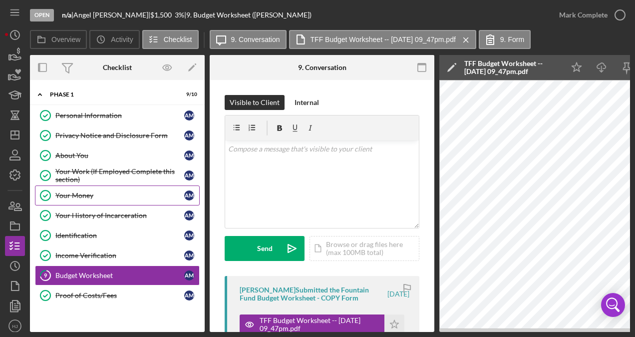
click at [113, 193] on div "Your Money" at bounding box center [119, 195] width 129 height 8
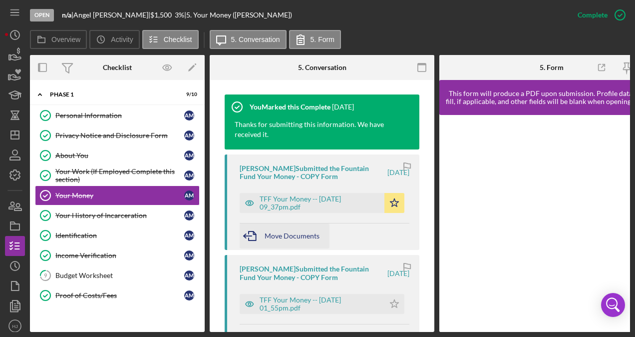
scroll to position [350, 0]
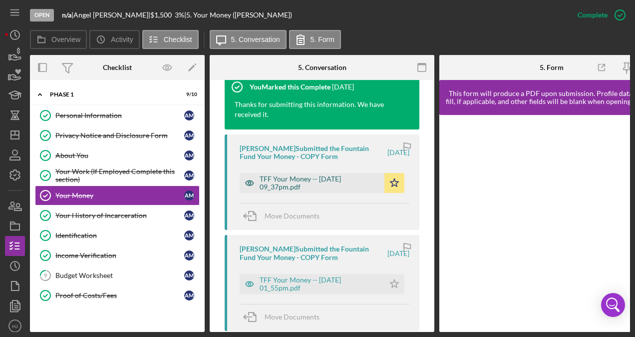
click at [317, 189] on div "TFF Your Money -- 2025-09-08 09_37pm.pdf" at bounding box center [320, 183] width 120 height 16
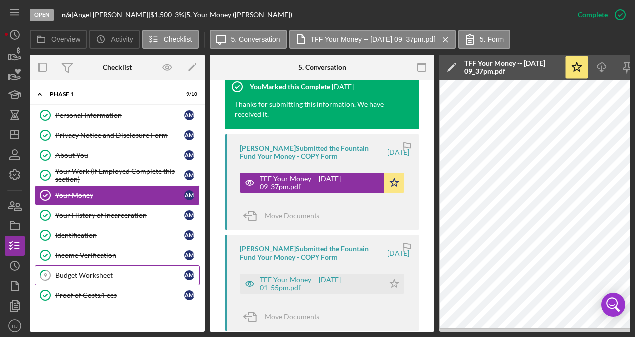
click at [83, 271] on div "Budget Worksheet" at bounding box center [119, 275] width 129 height 8
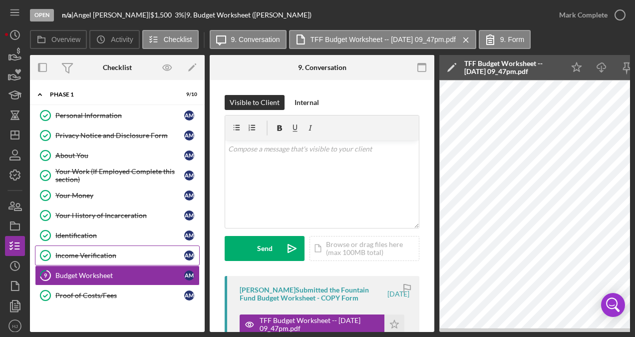
click at [82, 246] on link "Income Verification Income Verification A M" at bounding box center [117, 255] width 165 height 20
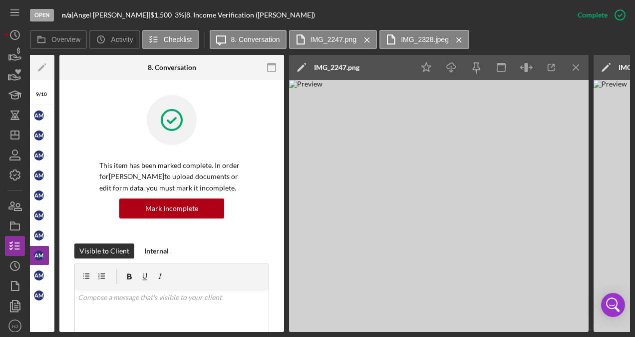
scroll to position [0, 238]
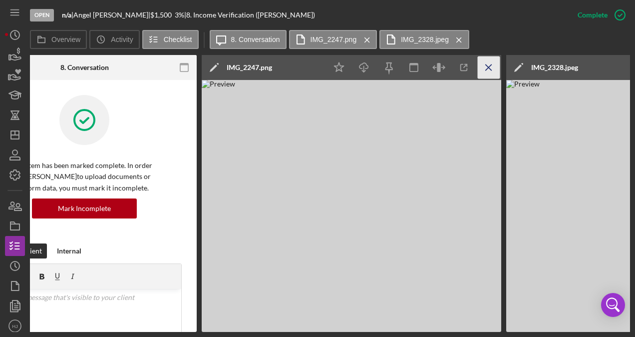
click at [484, 59] on icon "Icon/Menu Close" at bounding box center [489, 67] width 22 height 22
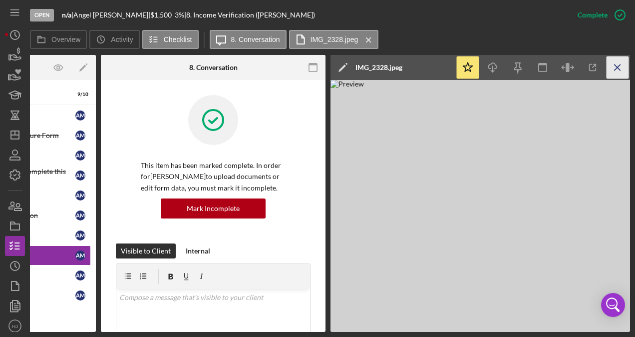
click at [615, 61] on icon "Icon/Menu Close" at bounding box center [618, 67] width 22 height 22
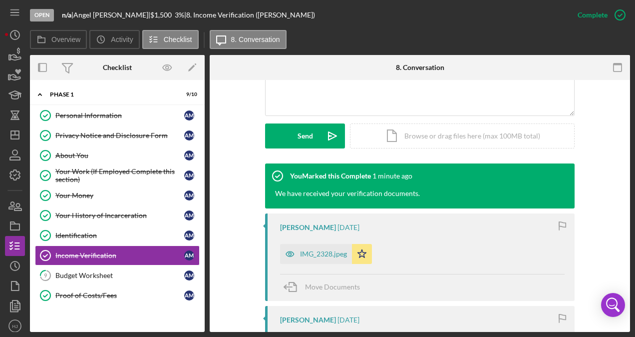
scroll to position [300, 0]
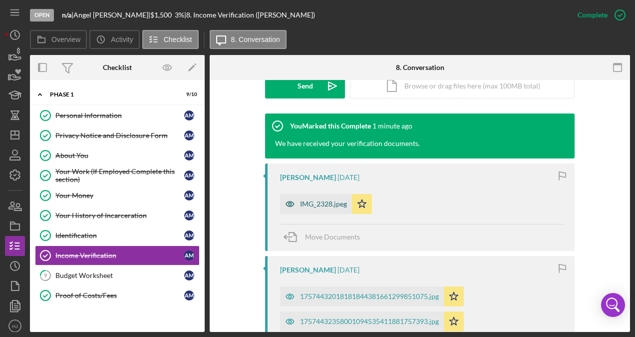
click at [330, 205] on div "IMG_2328.jpeg" at bounding box center [323, 204] width 47 height 8
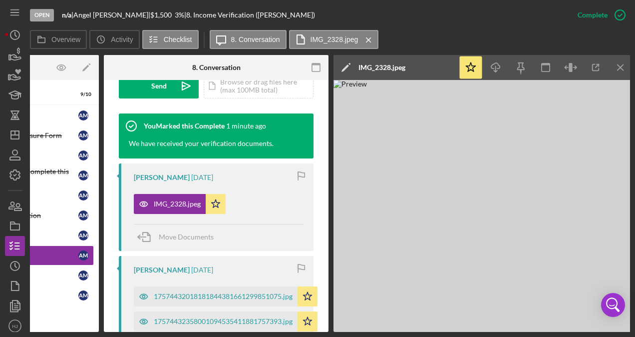
scroll to position [0, 109]
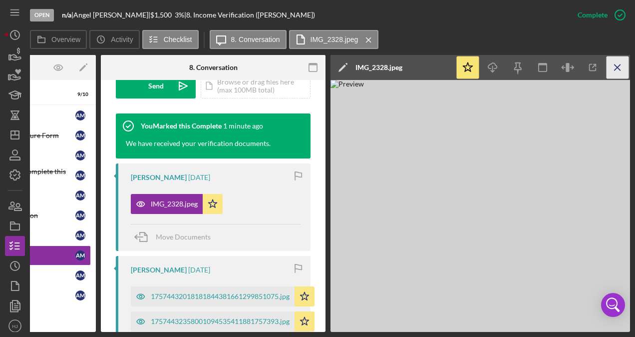
click at [619, 62] on icon "Icon/Menu Close" at bounding box center [618, 67] width 22 height 22
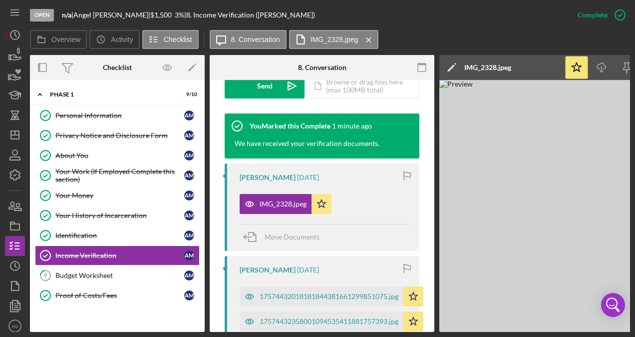
scroll to position [300, 0]
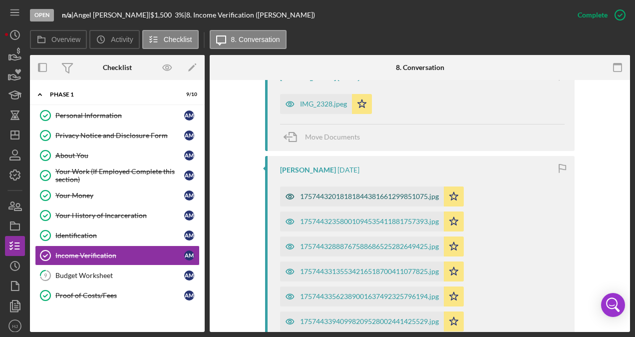
click at [389, 192] on div "17574432018181844381661299851075.jpg" at bounding box center [369, 196] width 139 height 8
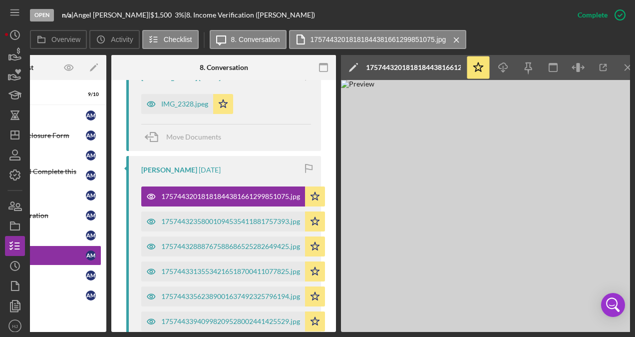
scroll to position [0, 106]
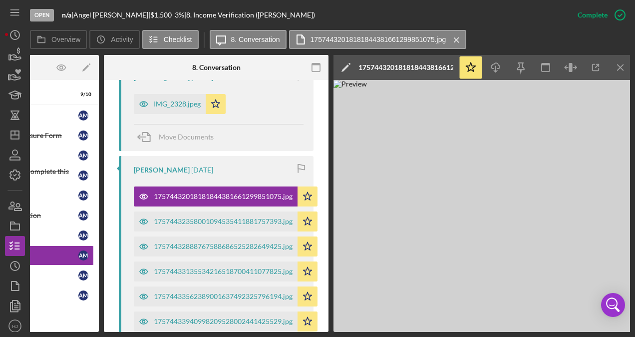
click at [460, 169] on img at bounding box center [484, 206] width 300 height 252
click at [498, 64] on icon "Icon/Download" at bounding box center [496, 67] width 22 height 22
click at [253, 217] on div "17574432358001094535411881757393.jpg" at bounding box center [223, 221] width 139 height 8
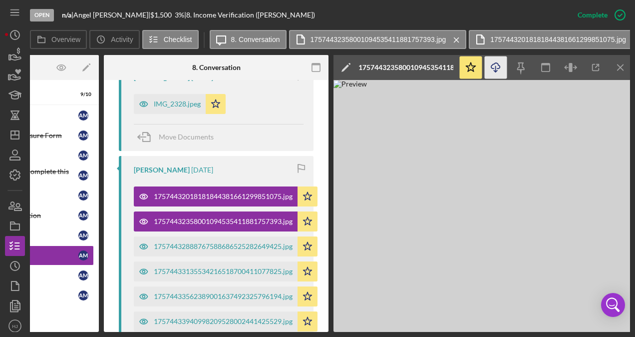
click at [497, 66] on icon "Icon/Download" at bounding box center [496, 67] width 22 height 22
click at [223, 245] on div "17574432888767588686525282649425.jpg" at bounding box center [223, 246] width 139 height 8
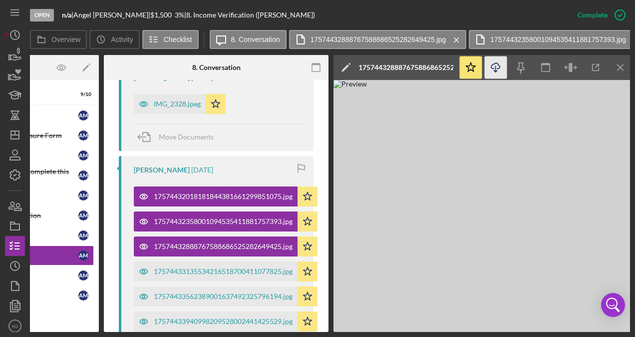
click at [499, 65] on icon "button" at bounding box center [496, 65] width 8 height 5
click at [244, 271] on div "17574433135534216518700411077825.jpg" at bounding box center [223, 271] width 139 height 8
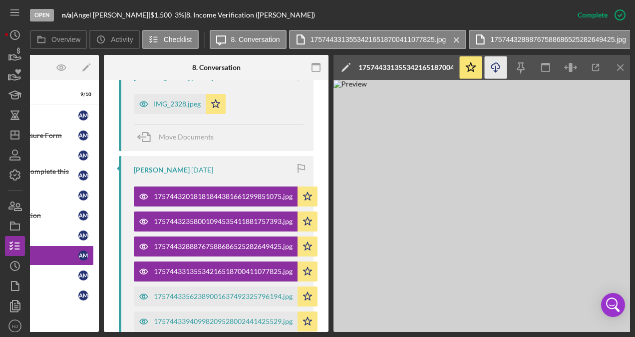
click at [493, 66] on icon "Icon/Download" at bounding box center [496, 67] width 22 height 22
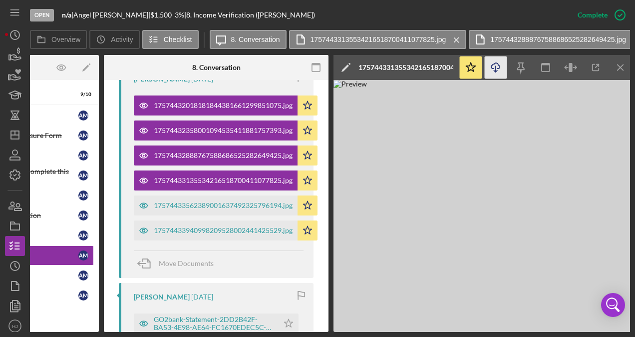
scroll to position [511, 0]
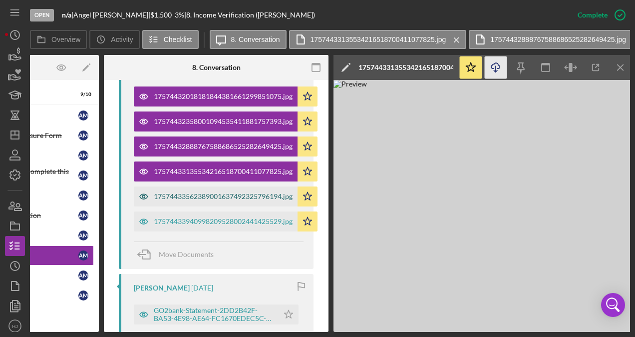
click at [195, 198] on div "17574433562389001637492325796194.jpg" at bounding box center [223, 196] width 139 height 8
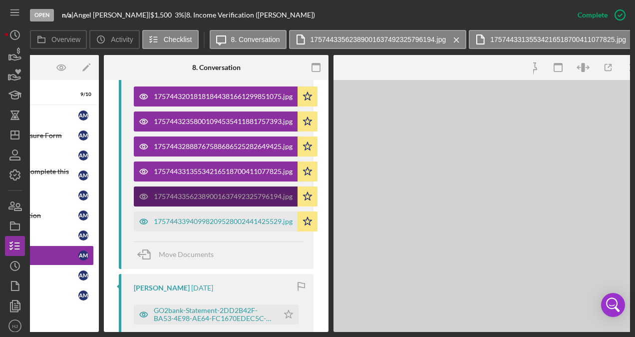
click at [195, 198] on div "17574433562389001637492325796194.jpg" at bounding box center [223, 196] width 139 height 8
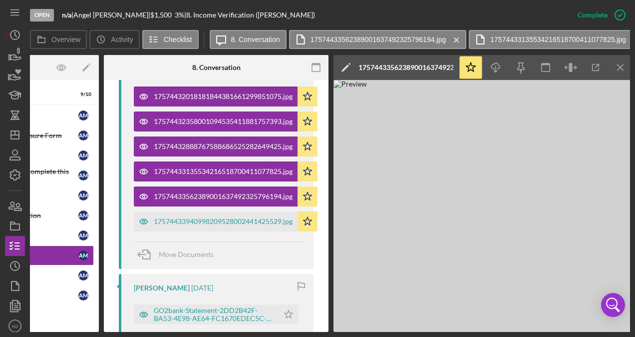
click at [465, 181] on img at bounding box center [484, 206] width 300 height 252
click at [500, 67] on icon "Icon/Download" at bounding box center [496, 67] width 22 height 22
click at [236, 221] on div "17574433940998209528002441425529.jpg" at bounding box center [223, 221] width 139 height 8
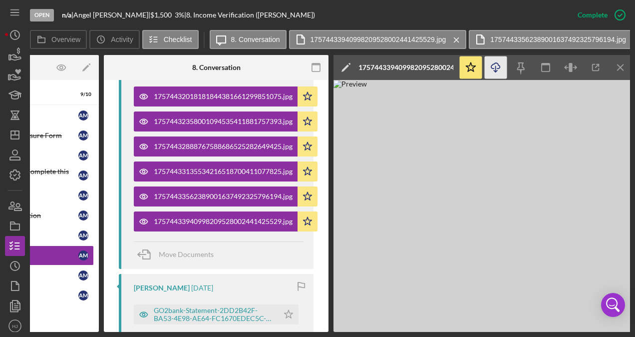
click at [498, 65] on icon "Icon/Download" at bounding box center [496, 67] width 22 height 22
click at [595, 184] on img at bounding box center [484, 206] width 300 height 252
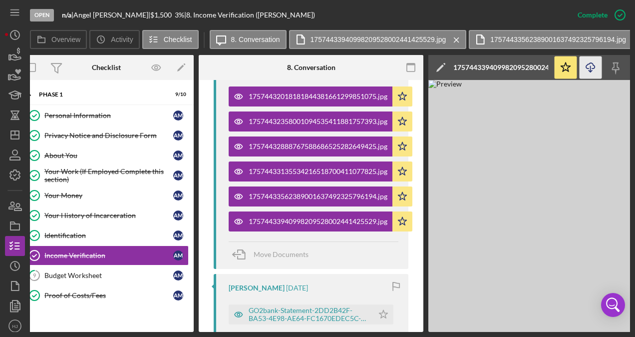
scroll to position [0, 0]
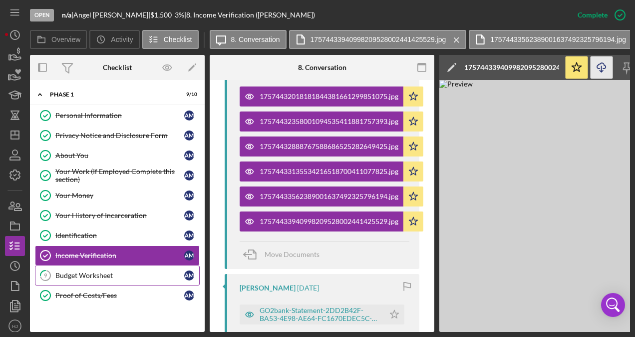
click at [74, 273] on div "Budget Worksheet" at bounding box center [119, 275] width 129 height 8
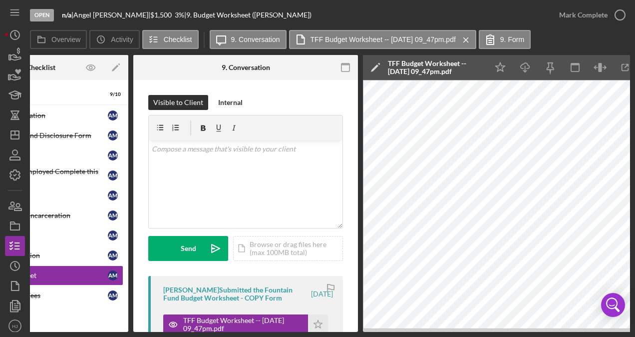
scroll to position [0, 103]
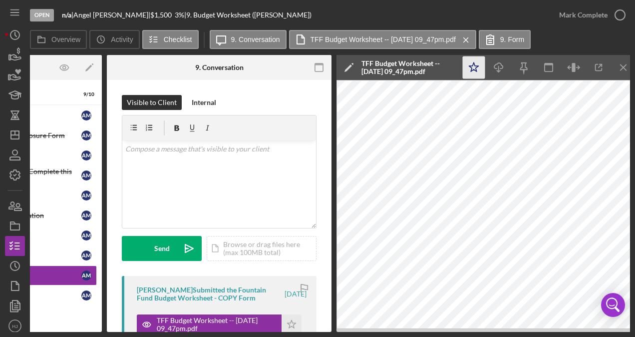
click at [472, 62] on icon "Icon/Star" at bounding box center [474, 67] width 22 height 22
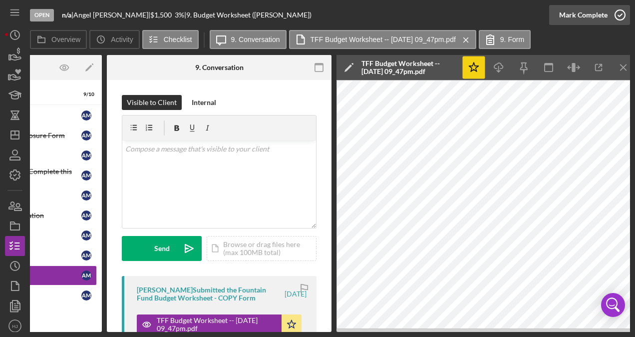
click at [597, 13] on div "Mark Complete" at bounding box center [583, 15] width 48 height 20
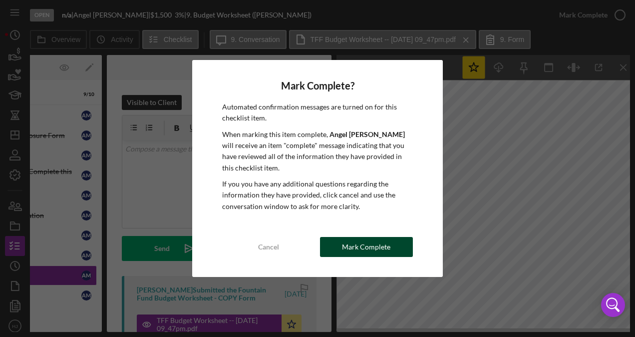
click at [382, 242] on div "Mark Complete" at bounding box center [366, 247] width 48 height 20
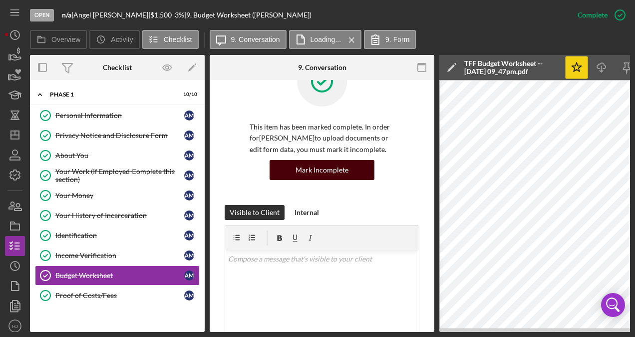
scroll to position [50, 0]
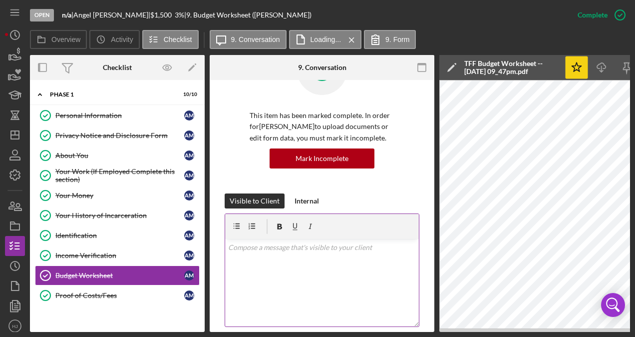
click at [272, 280] on div "v Color teal Color pink Remove color Add row above Add row below Add column bef…" at bounding box center [322, 282] width 194 height 87
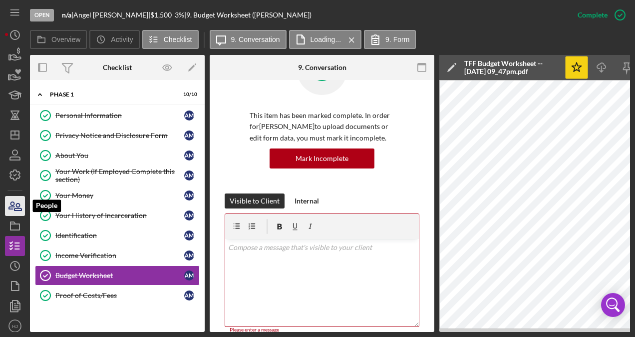
click at [13, 207] on icon "button" at bounding box center [14, 205] width 25 height 25
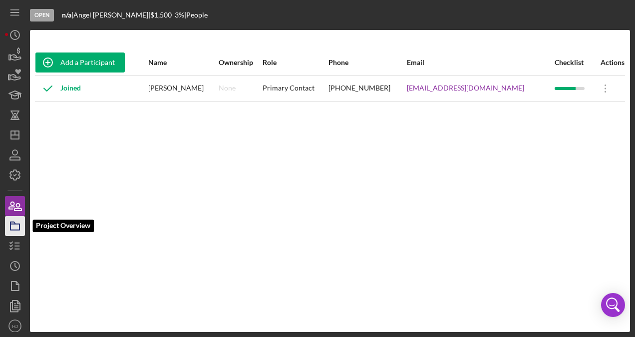
click at [13, 224] on polygon "button" at bounding box center [12, 223] width 5 height 2
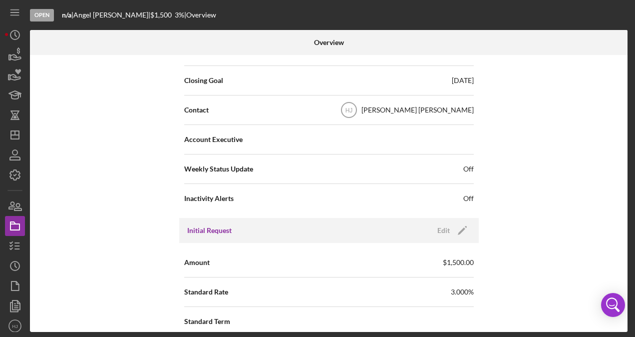
scroll to position [300, 0]
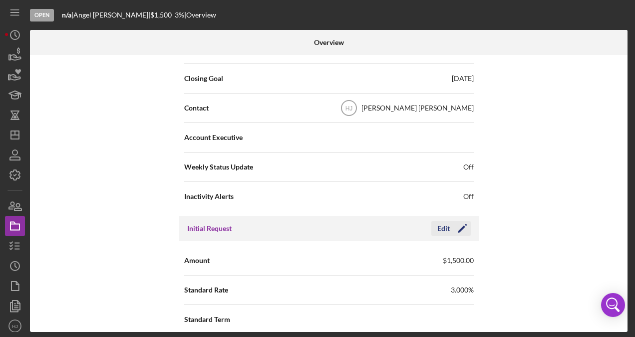
click at [460, 231] on icon "Icon/Edit" at bounding box center [462, 228] width 25 height 25
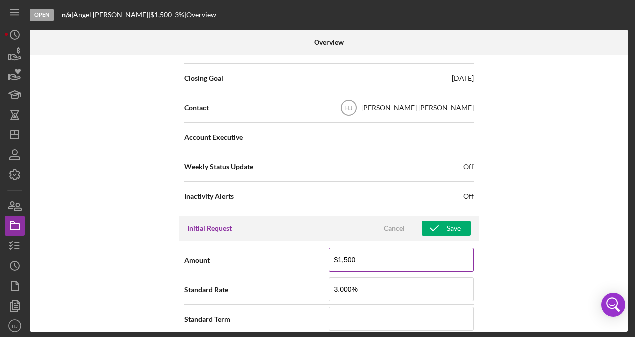
drag, startPoint x: 367, startPoint y: 259, endPoint x: 342, endPoint y: 260, distance: 25.5
click at [342, 260] on input "$1,500" at bounding box center [401, 260] width 145 height 24
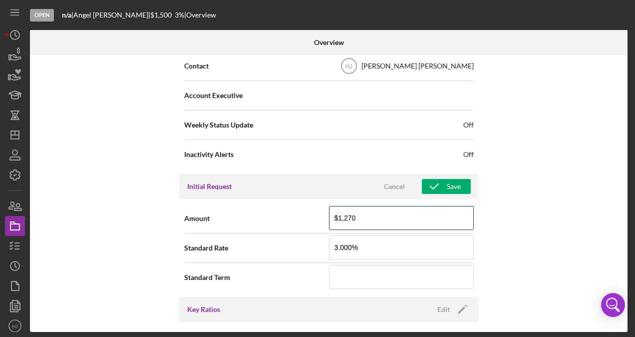
scroll to position [400, 0]
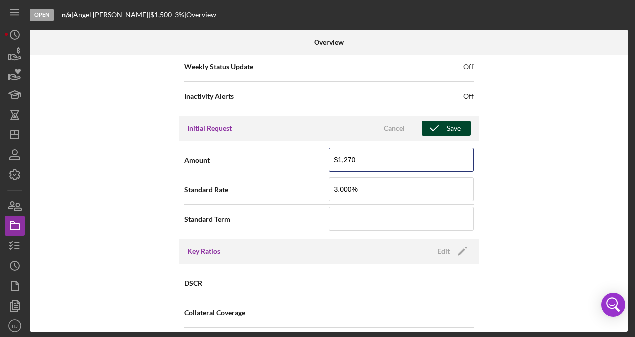
type input "$1,270"
click at [448, 127] on div "Save" at bounding box center [454, 128] width 14 height 15
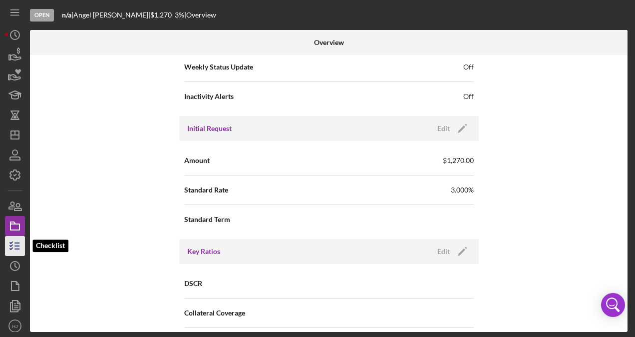
click at [16, 245] on icon "button" at bounding box center [14, 245] width 25 height 25
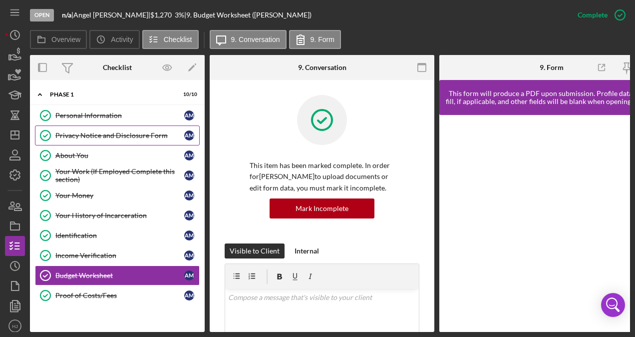
click at [103, 132] on div "Privacy Notice and Disclosure Form" at bounding box center [119, 135] width 129 height 8
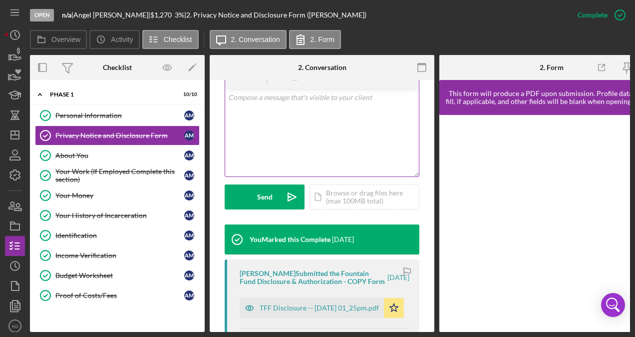
scroll to position [300, 0]
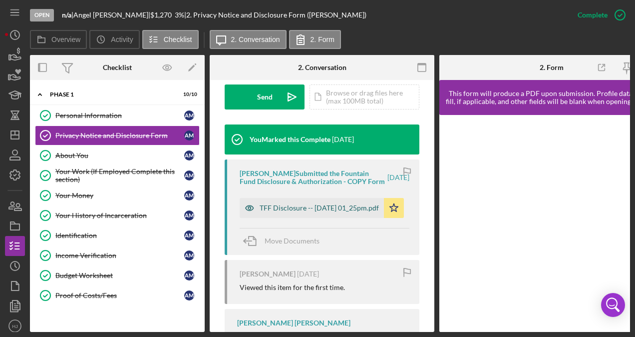
click at [298, 212] on div "TFF Disclosure -- 2025-09-03 01_25pm.pdf" at bounding box center [319, 208] width 119 height 8
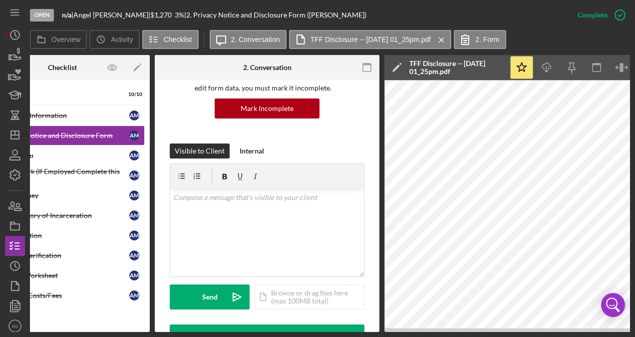
scroll to position [0, 90]
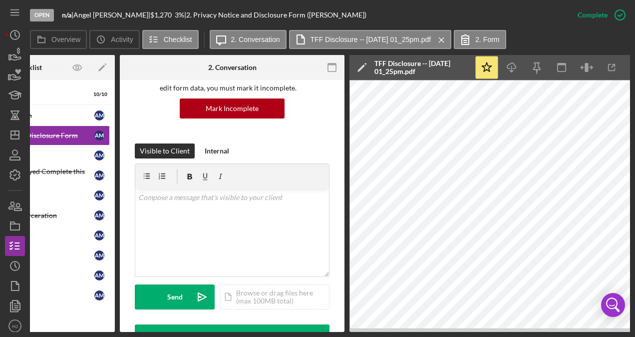
drag, startPoint x: 201, startPoint y: 332, endPoint x: 173, endPoint y: 332, distance: 28.0
click at [173, 332] on div "Open n/a | Angel Mejia | $1,270 $1,270 3 % | 2. Privacy Notice and Disclosure F…" at bounding box center [317, 168] width 635 height 337
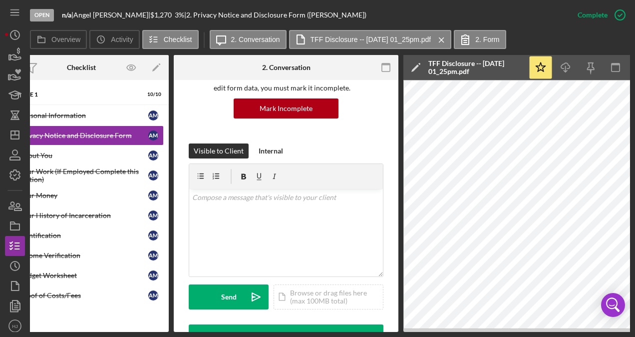
scroll to position [0, 0]
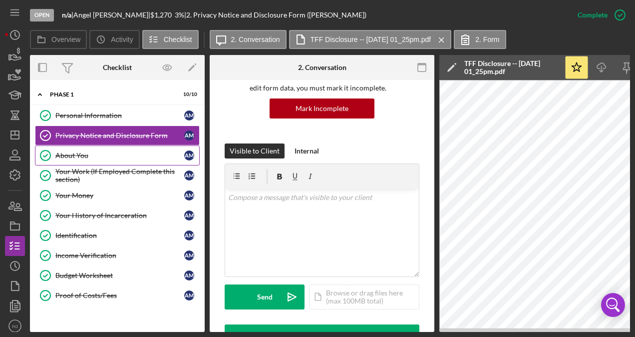
click at [65, 156] on div "About You" at bounding box center [119, 155] width 129 height 8
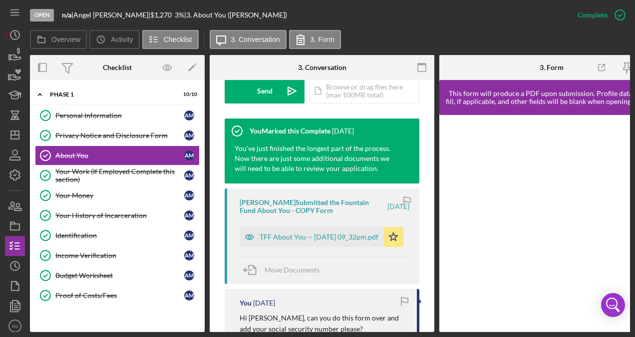
scroll to position [350, 0]
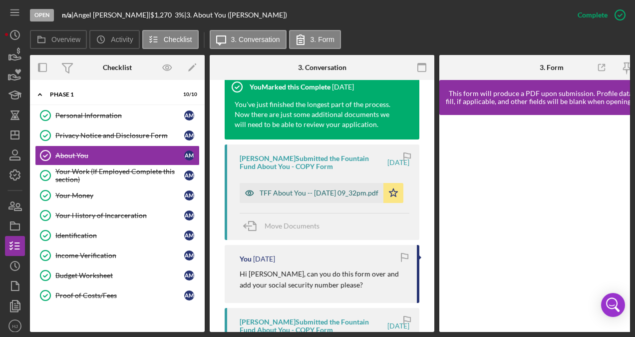
click at [296, 196] on div "TFF About You -- 2025-09-08 09_32pm.pdf" at bounding box center [319, 193] width 119 height 8
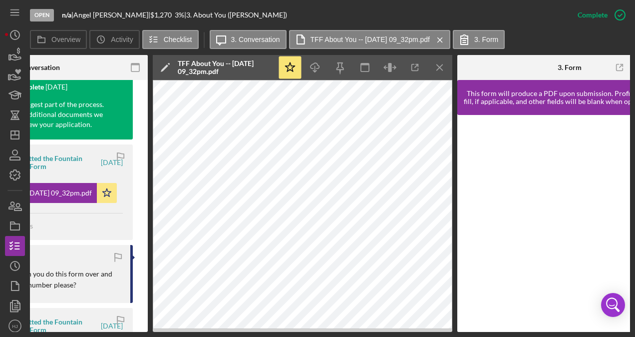
scroll to position [0, 280]
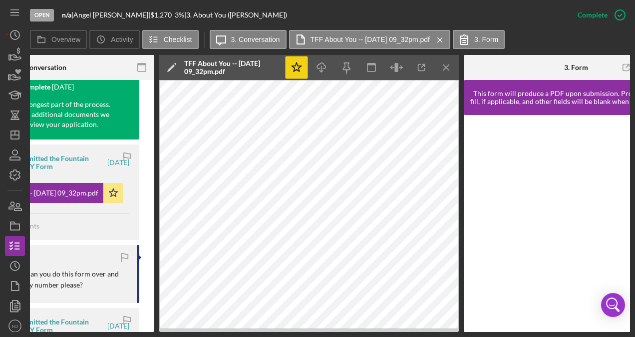
click at [299, 66] on polygon "button" at bounding box center [296, 66] width 9 height 9
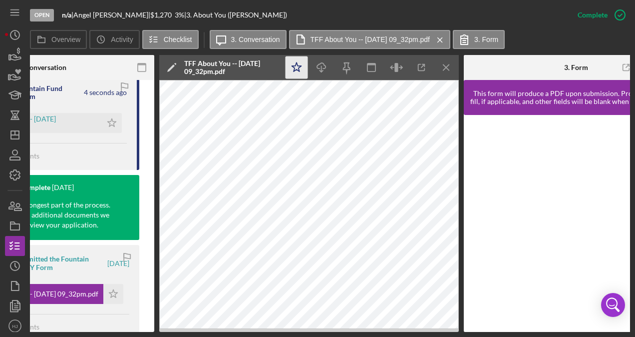
scroll to position [450, 0]
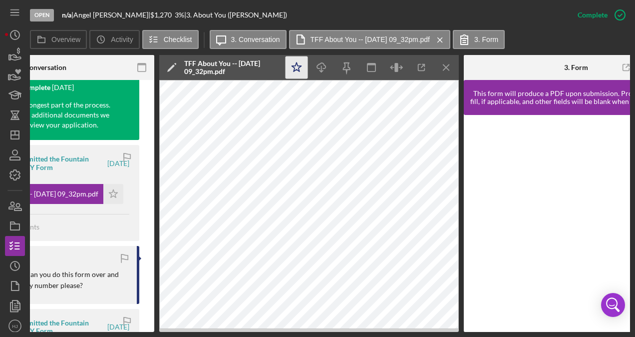
click at [443, 64] on icon "Icon/Menu Close" at bounding box center [447, 67] width 22 height 22
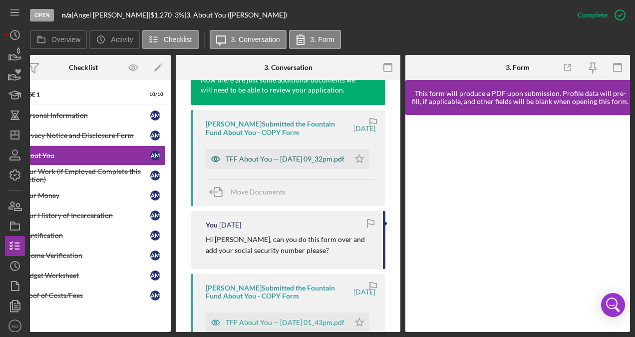
scroll to position [500, 0]
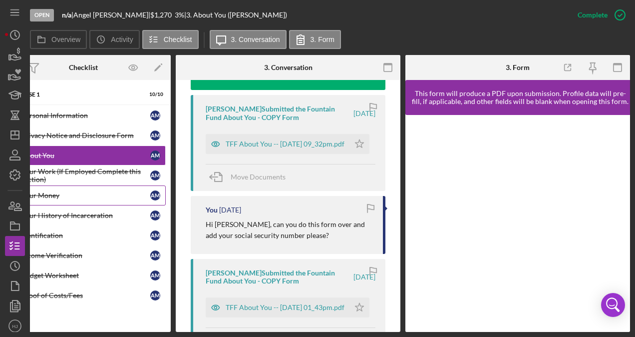
click at [62, 187] on link "Your Money Your Money A M" at bounding box center [83, 195] width 165 height 20
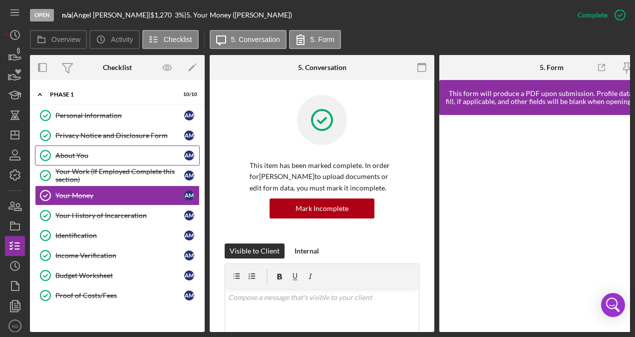
click at [68, 153] on div "About You" at bounding box center [119, 155] width 129 height 8
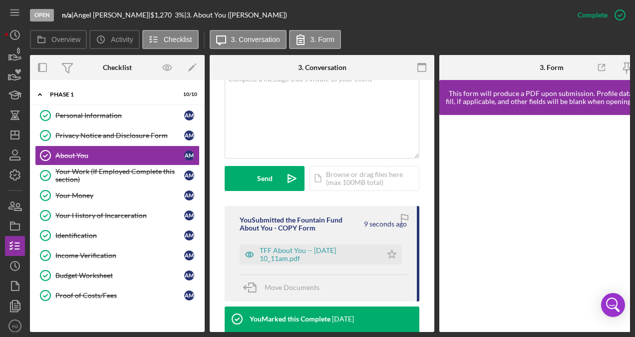
scroll to position [250, 0]
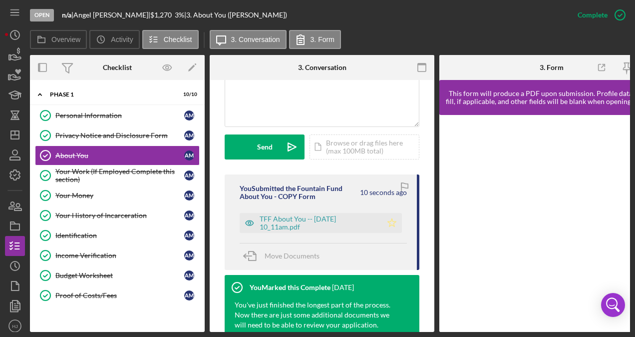
click at [383, 215] on icon "Icon/Star" at bounding box center [392, 223] width 20 height 20
click at [123, 271] on div "Budget Worksheet" at bounding box center [119, 275] width 129 height 8
